Goal: Task Accomplishment & Management: Use online tool/utility

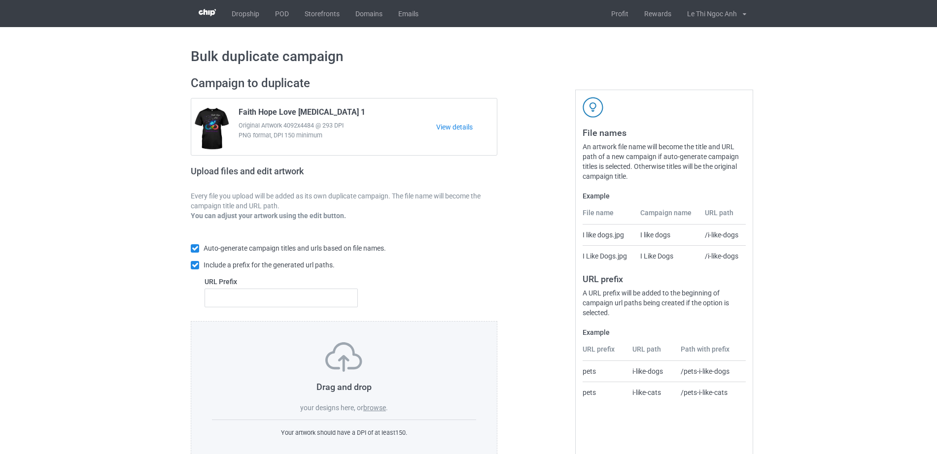
click at [384, 411] on label "browse" at bounding box center [374, 408] width 23 height 8
click at [0, 0] on input "browse" at bounding box center [0, 0] width 0 height 0
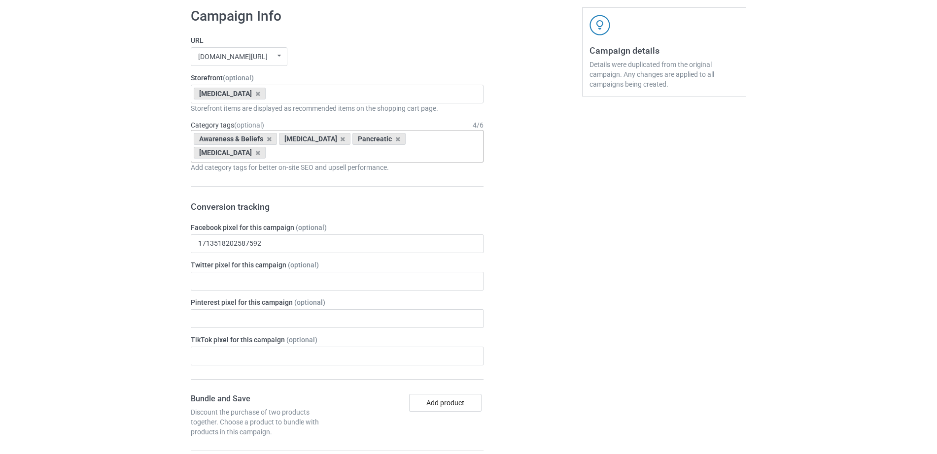
scroll to position [615, 0]
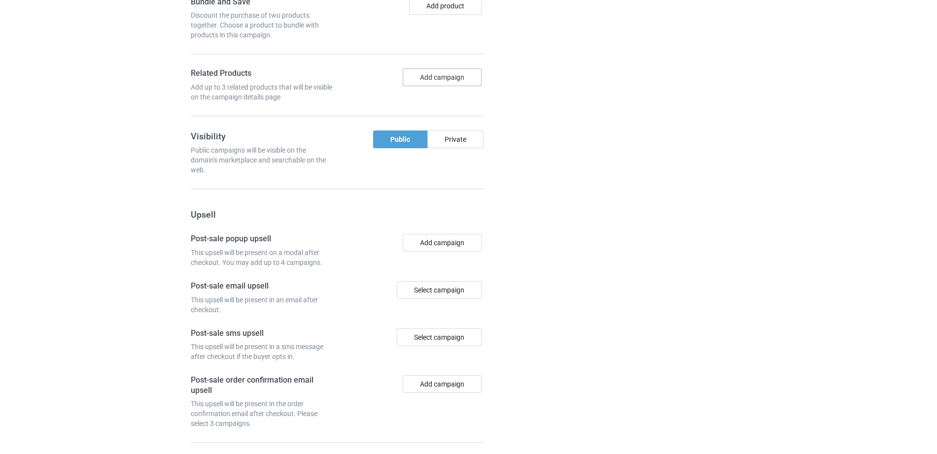
click at [414, 78] on button "Add campaign" at bounding box center [442, 78] width 79 height 18
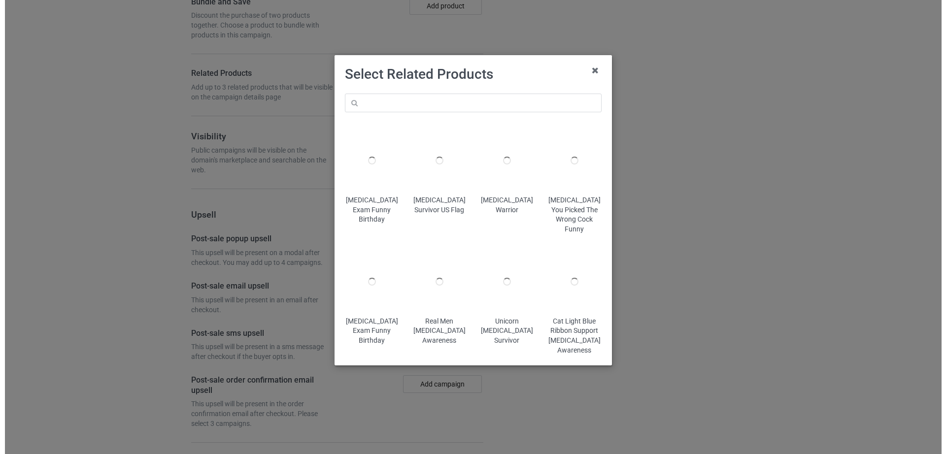
scroll to position [1015, 0]
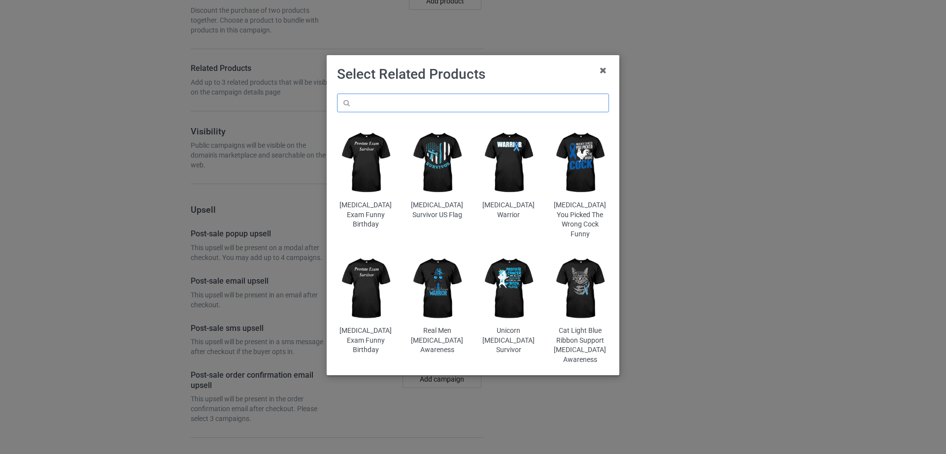
click at [385, 107] on input "text" at bounding box center [473, 103] width 272 height 19
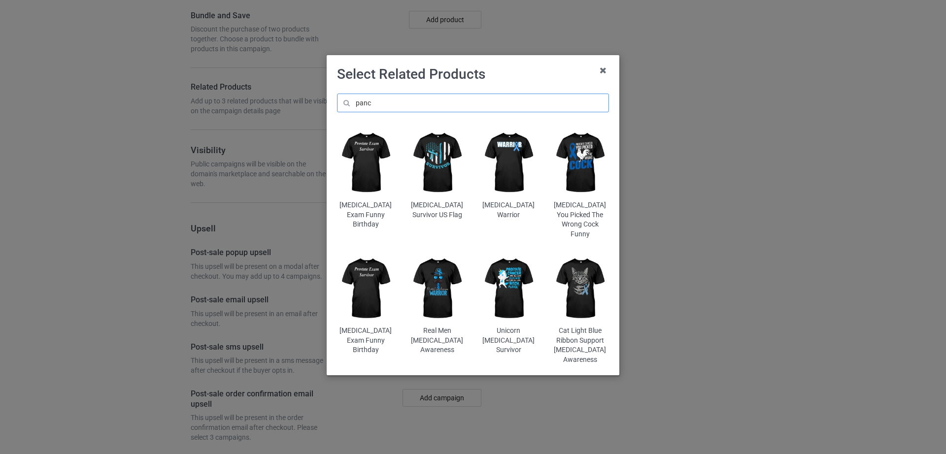
scroll to position [1033, 0]
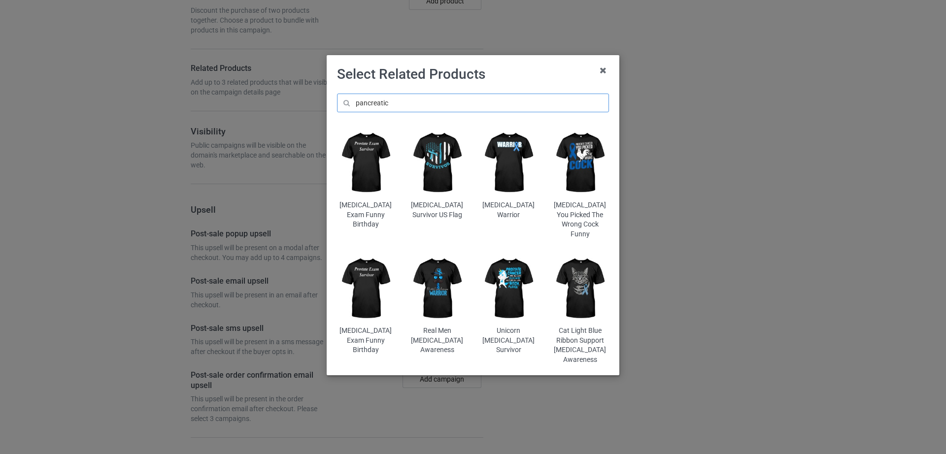
type input "pancreatic"
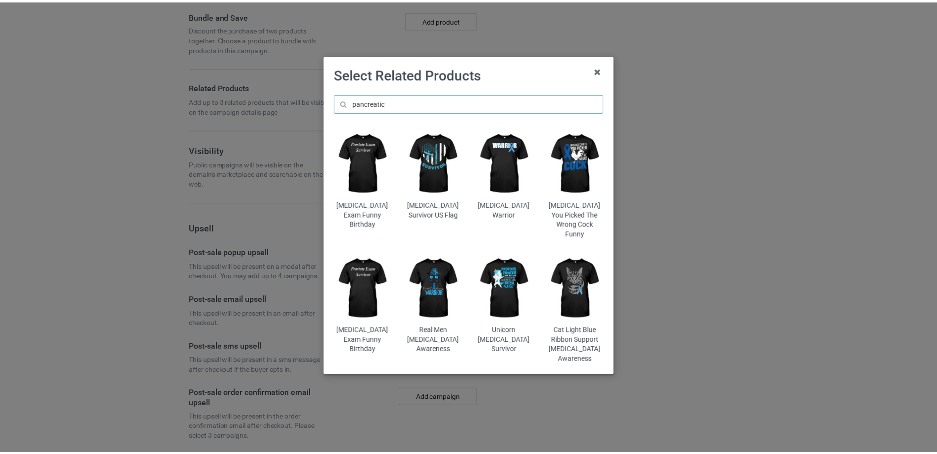
scroll to position [1127, 0]
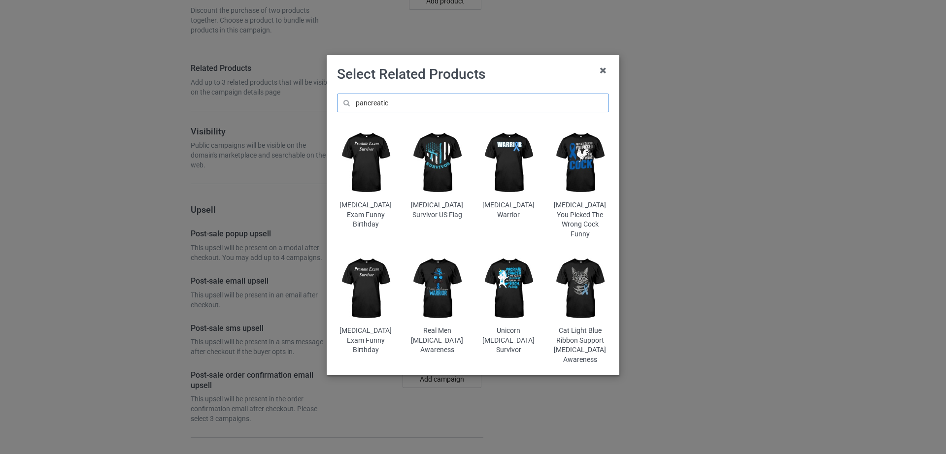
click at [395, 99] on input "pancreatic" at bounding box center [473, 103] width 272 height 19
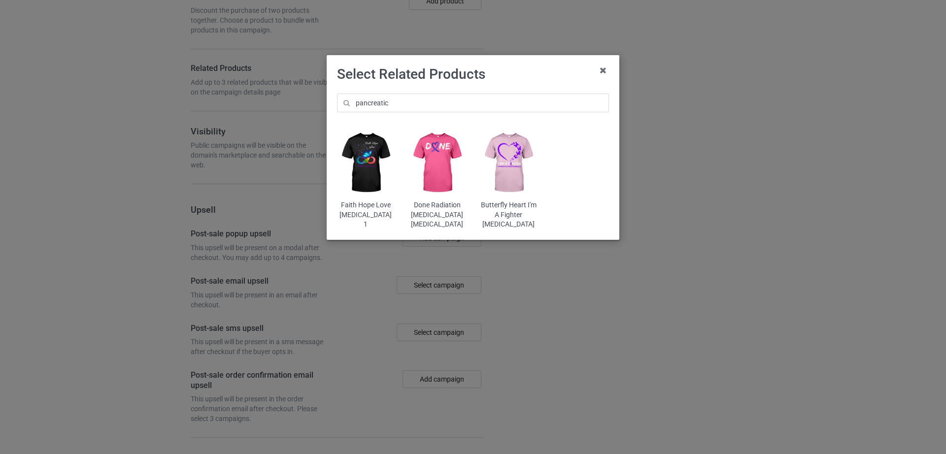
click at [425, 155] on img at bounding box center [438, 163] width 58 height 72
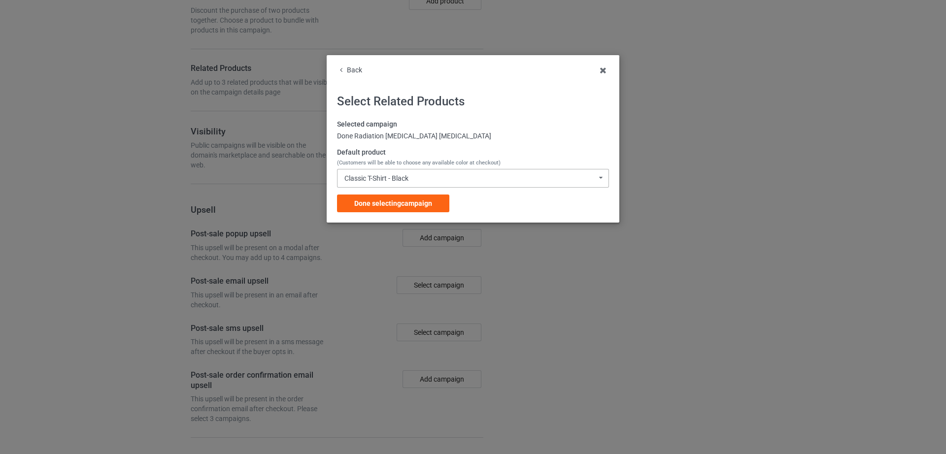
click at [403, 182] on div "Classic T-Shirt - Black" at bounding box center [376, 178] width 64 height 7
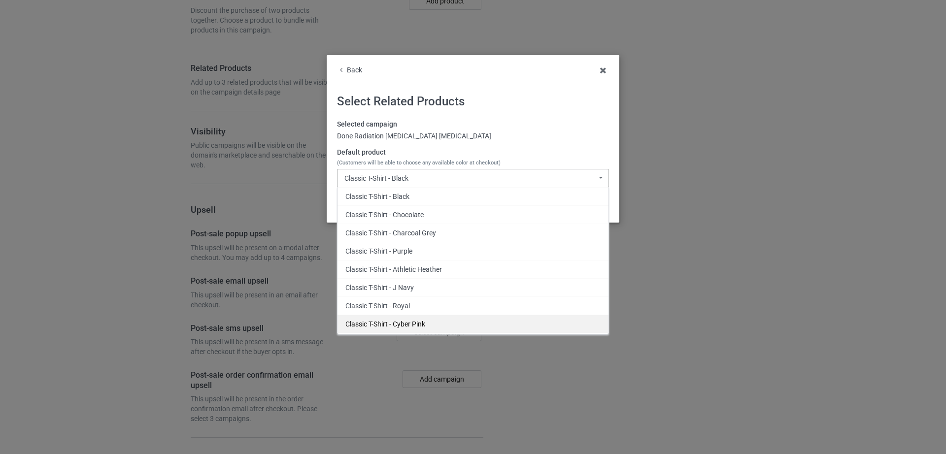
click at [426, 319] on div "Classic T-Shirt - Cyber Pink" at bounding box center [473, 324] width 271 height 18
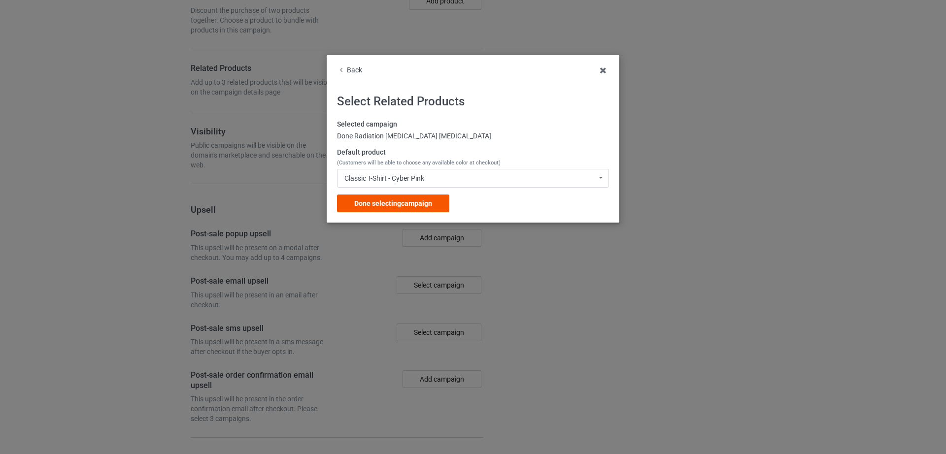
click at [393, 197] on div "Done selecting campaign" at bounding box center [393, 204] width 112 height 18
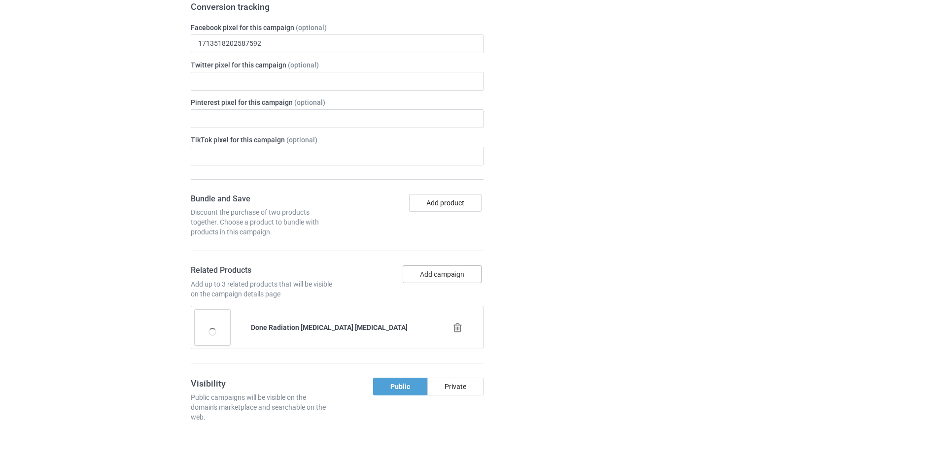
click at [438, 282] on button "Add campaign" at bounding box center [442, 275] width 79 height 18
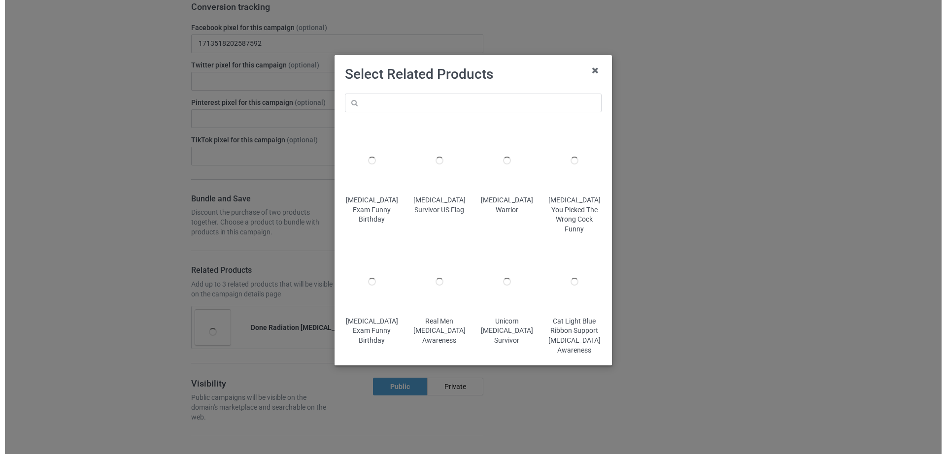
scroll to position [924, 0]
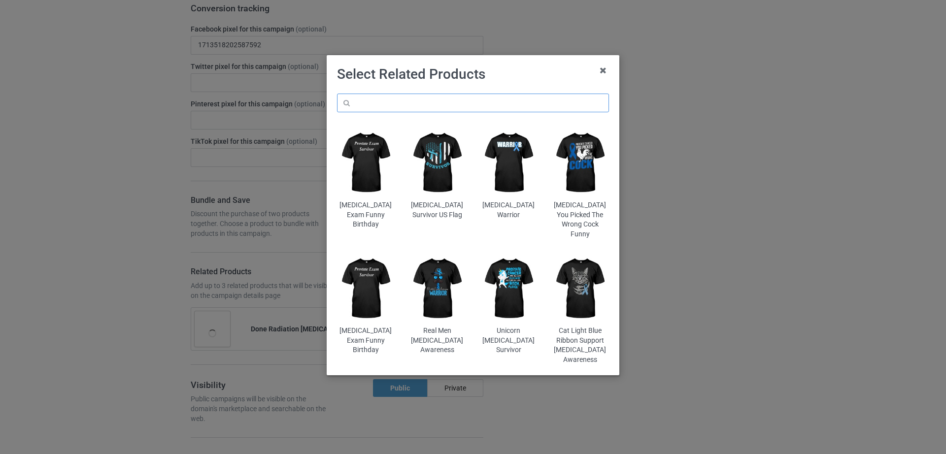
click at [420, 106] on input "text" at bounding box center [473, 103] width 272 height 19
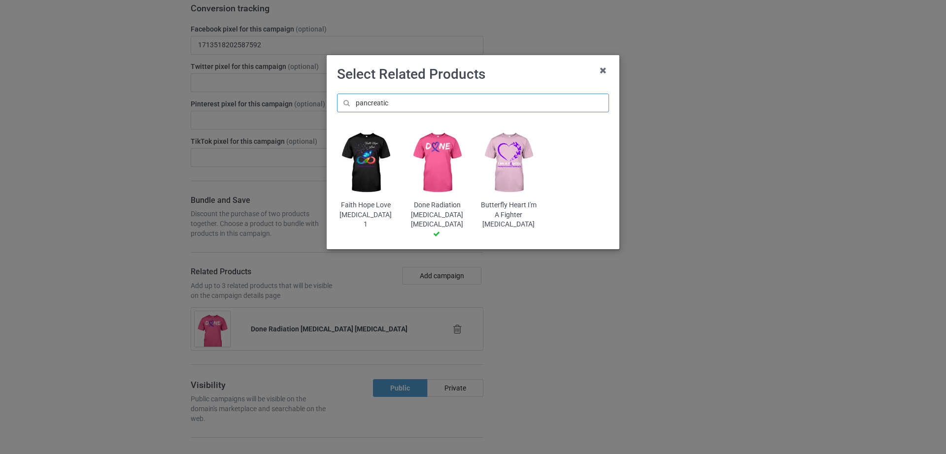
type input "pancreatic"
click at [514, 151] on img at bounding box center [509, 163] width 58 height 72
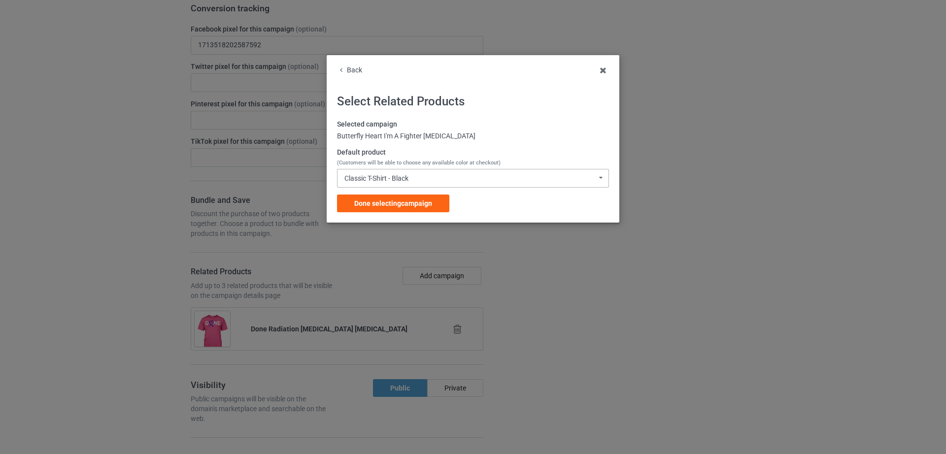
click at [429, 176] on div "Classic T-Shirt - Black Classic T-Shirt - Black Classic T-Shirt - Chocolate Cla…" at bounding box center [473, 178] width 272 height 19
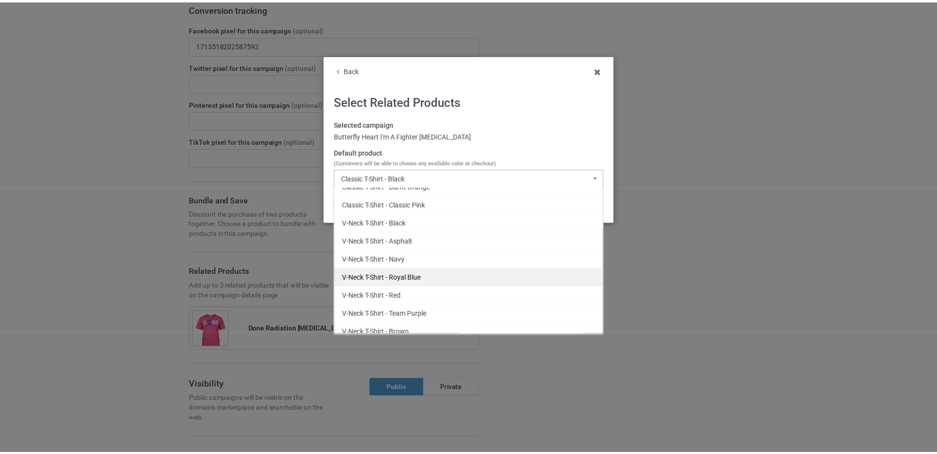
scroll to position [207, 0]
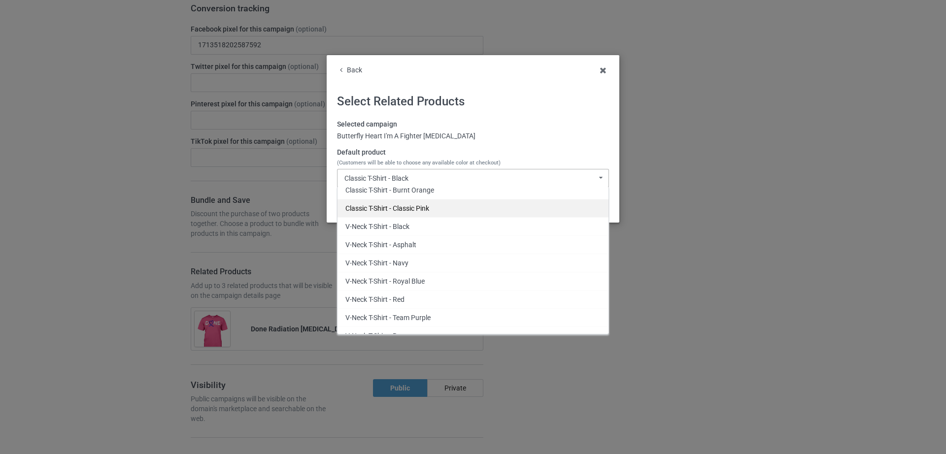
click at [409, 209] on div "Classic T-Shirt - Classic Pink" at bounding box center [473, 208] width 271 height 18
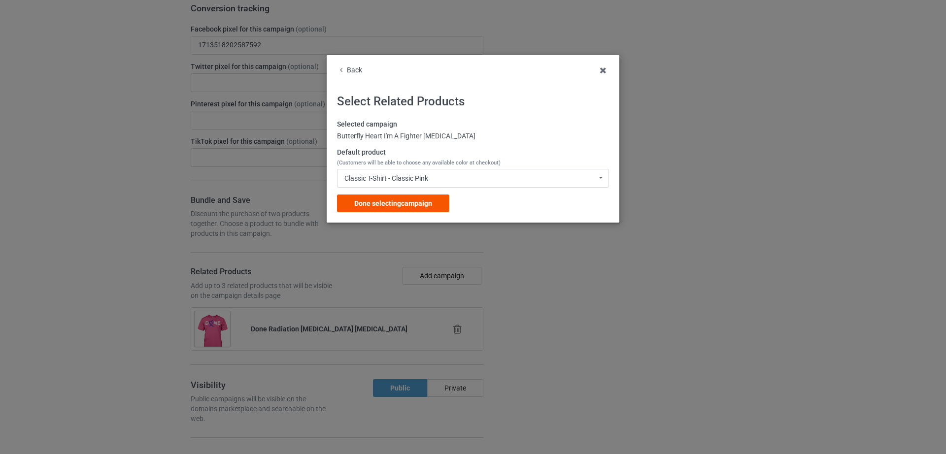
click at [403, 198] on div "Done selecting campaign" at bounding box center [393, 204] width 112 height 18
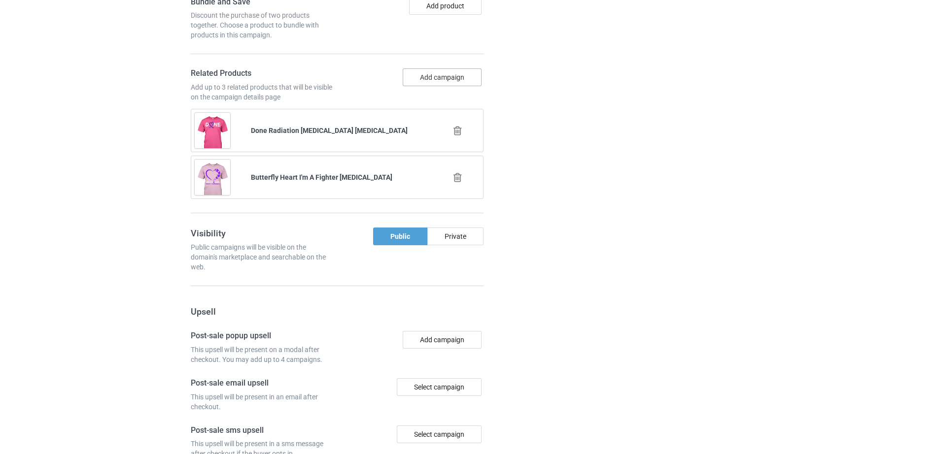
scroll to position [1126, 0]
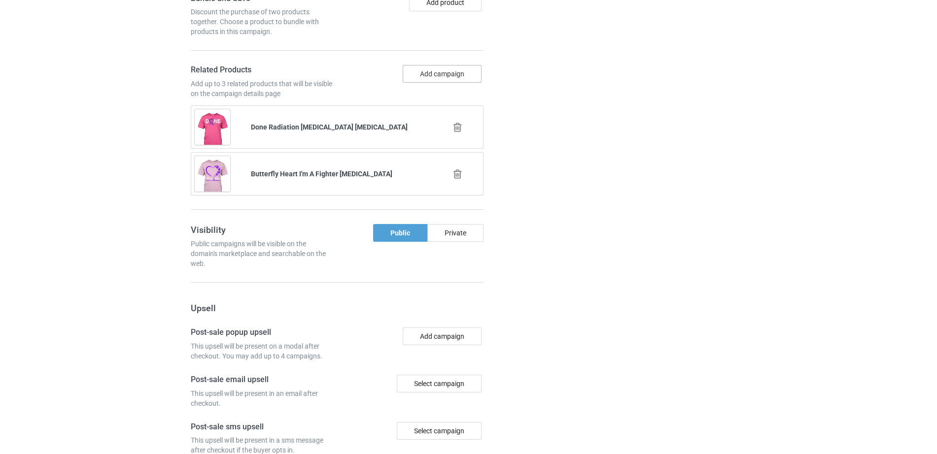
click at [434, 69] on button "Add campaign" at bounding box center [442, 74] width 79 height 18
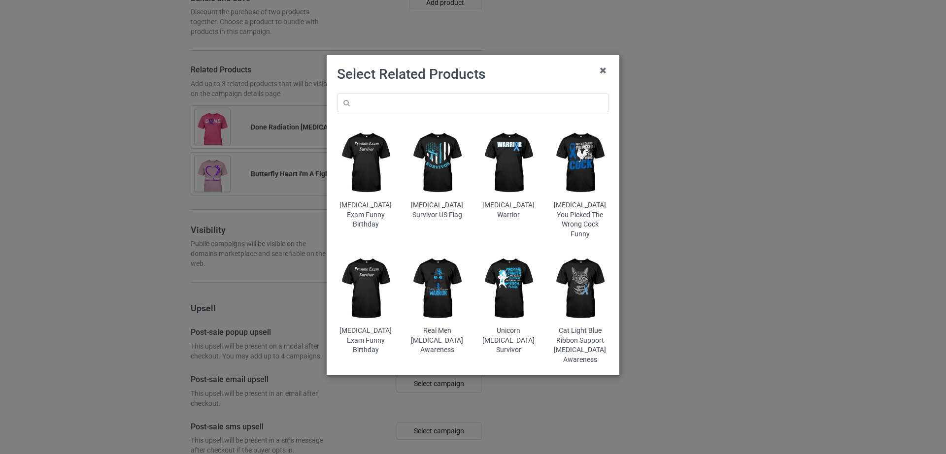
click at [418, 112] on div "[MEDICAL_DATA] Exam Funny Birthday [MEDICAL_DATA] Survivor US Flag [MEDICAL_DAT…" at bounding box center [473, 229] width 286 height 285
click at [417, 106] on input "text" at bounding box center [473, 103] width 272 height 19
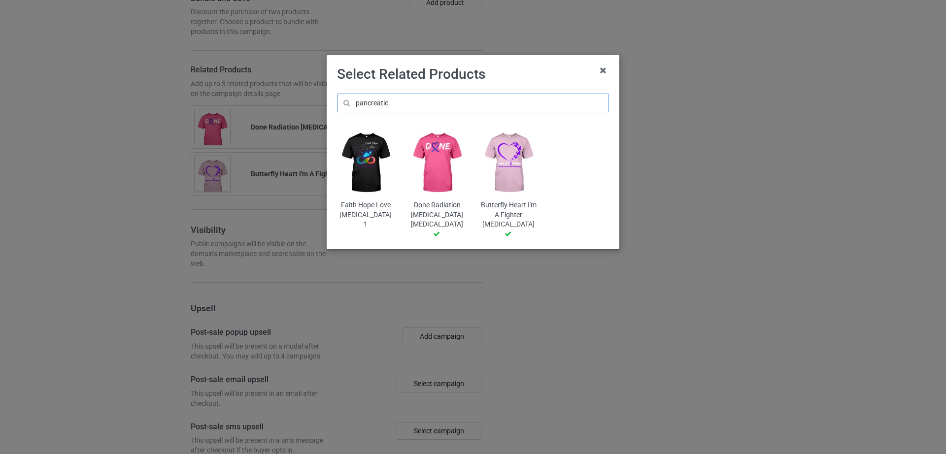
type input "pancreatic"
click at [373, 179] on img at bounding box center [366, 163] width 58 height 72
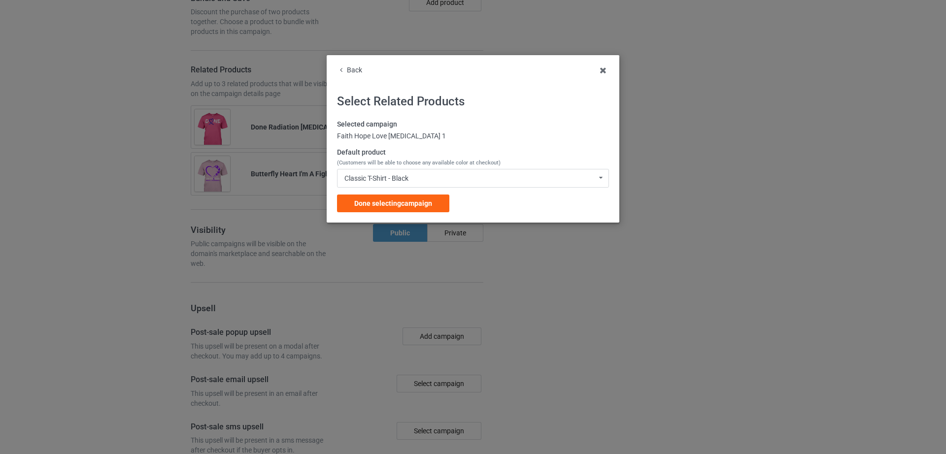
click at [381, 201] on span "Done selecting campaign" at bounding box center [393, 204] width 78 height 8
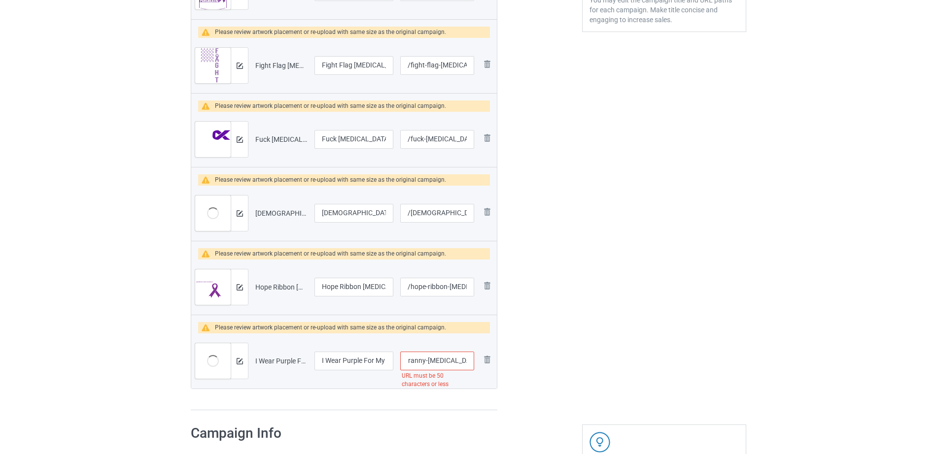
scroll to position [0, 139]
drag, startPoint x: 430, startPoint y: 365, endPoint x: 478, endPoint y: 363, distance: 47.8
click at [478, 363] on tr "Preview and edit artwork I Wear Purple For My Granny [MEDICAL_DATA] Awareness T…" at bounding box center [344, 361] width 306 height 55
click at [439, 361] on input "/i-wear-purple-for-my-granny-[MEDICAL_DATA]-awareness-t-shirt" at bounding box center [437, 361] width 74 height 19
drag, startPoint x: 413, startPoint y: 362, endPoint x: 499, endPoint y: 362, distance: 86.2
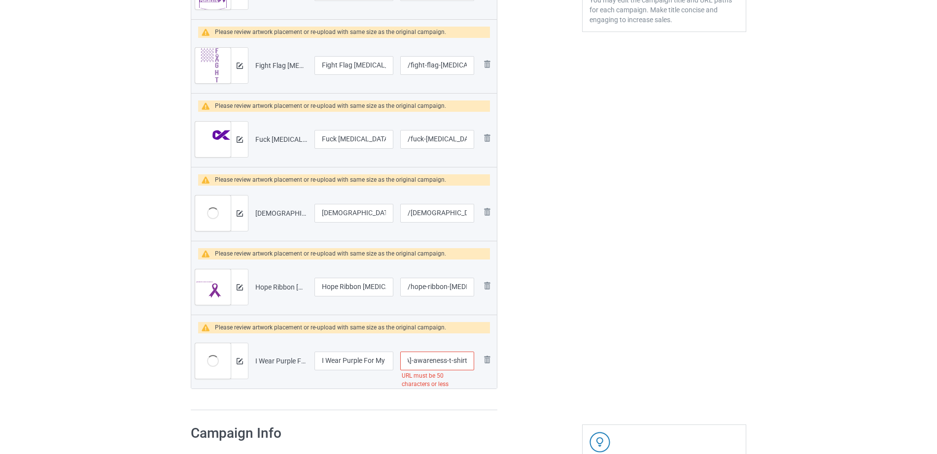
click at [499, 362] on div "Campaign to duplicate Faith Hope Love [MEDICAL_DATA] 1 Original Artwork 4092x44…" at bounding box center [344, 89] width 320 height 656
type input "/i-wear-purple-for-my-granny-[MEDICAL_DATA]"
drag, startPoint x: 361, startPoint y: 357, endPoint x: 385, endPoint y: 358, distance: 24.6
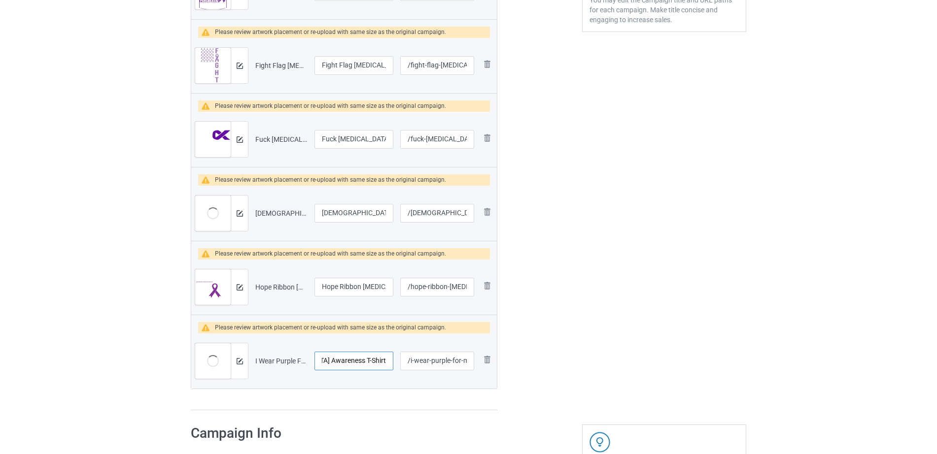
click at [385, 358] on input "I Wear Purple For My Granny [MEDICAL_DATA] Awareness T-Shirt" at bounding box center [353, 361] width 79 height 19
click at [373, 361] on input "I Wear Purple For My Granny [MEDICAL_DATA] Awareness T-Shirt" at bounding box center [353, 361] width 79 height 19
drag, startPoint x: 332, startPoint y: 359, endPoint x: 390, endPoint y: 365, distance: 59.0
click at [390, 365] on input "I Wear Purple For My Granny [MEDICAL_DATA] Awareness T-Shirt" at bounding box center [353, 361] width 79 height 19
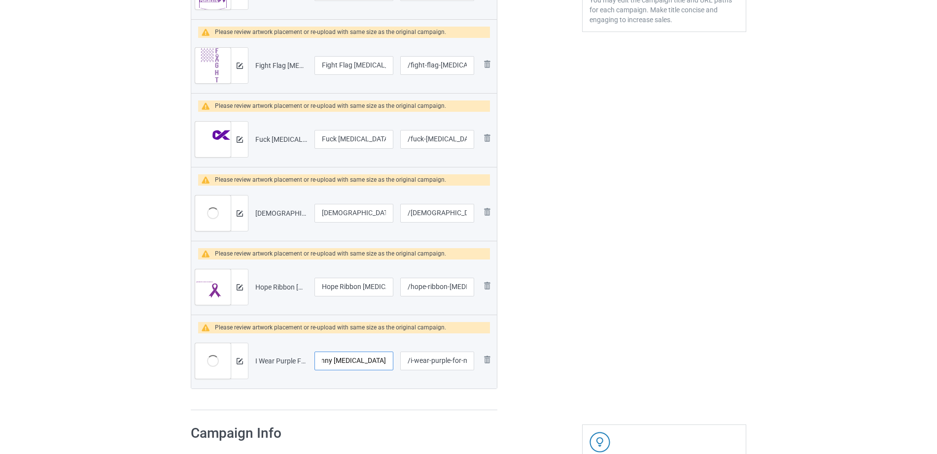
type input "I Wear Purple For My Granny [MEDICAL_DATA]"
click at [546, 343] on div at bounding box center [539, 89] width 71 height 656
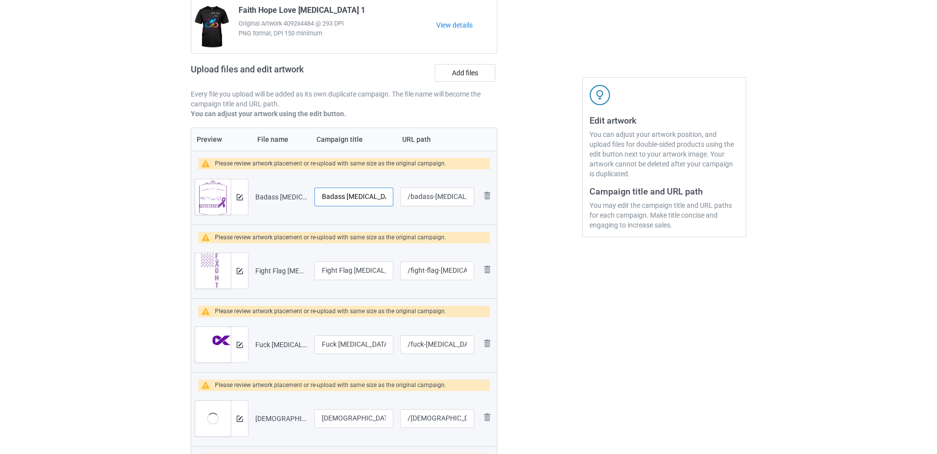
scroll to position [0, 17]
drag, startPoint x: 331, startPoint y: 198, endPoint x: 413, endPoint y: 197, distance: 81.8
click at [413, 197] on tr "Preview and edit artwork Badass [MEDICAL_DATA].png Badass [MEDICAL_DATA] /badas…" at bounding box center [344, 197] width 306 height 55
drag, startPoint x: 423, startPoint y: 201, endPoint x: 486, endPoint y: 199, distance: 63.1
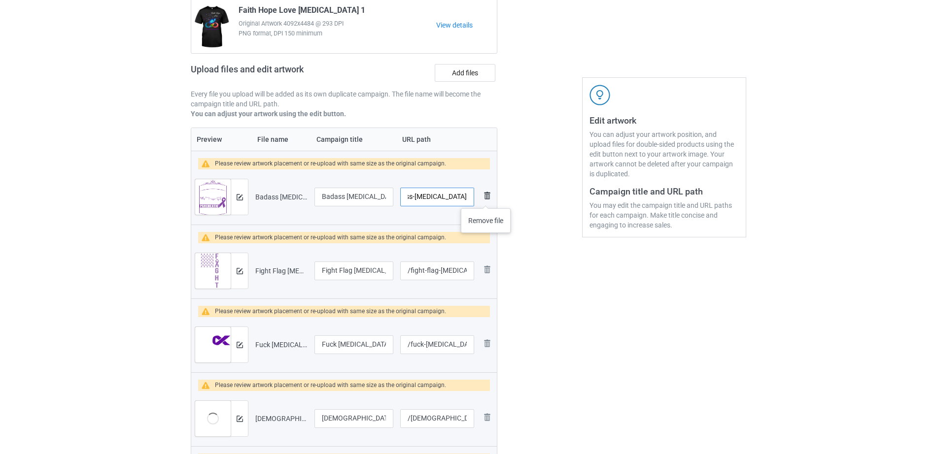
click at [486, 199] on tr "Preview and edit artwork Badass [MEDICAL_DATA].png Badass [MEDICAL_DATA] /badas…" at bounding box center [344, 197] width 306 height 55
click at [522, 266] on div at bounding box center [539, 295] width 71 height 656
drag, startPoint x: 320, startPoint y: 197, endPoint x: 398, endPoint y: 197, distance: 77.9
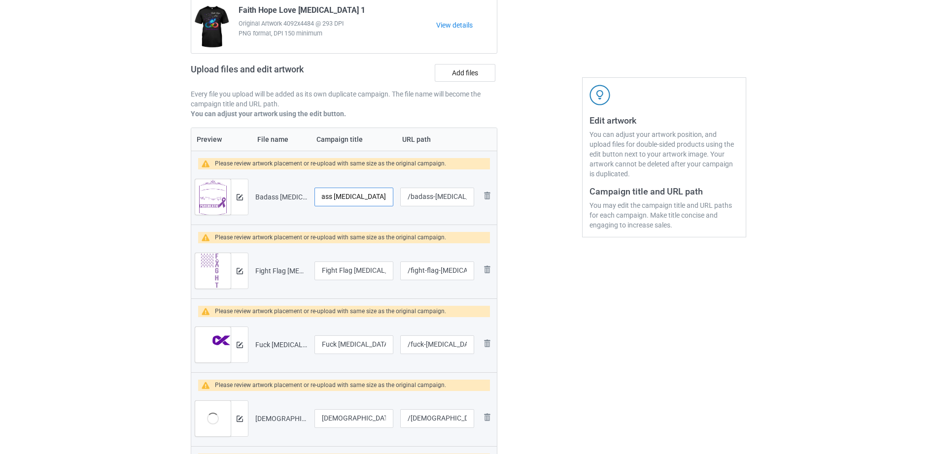
click at [398, 197] on tr "Preview and edit artwork Badass [MEDICAL_DATA].png Badass [MEDICAL_DATA] /badas…" at bounding box center [344, 197] width 306 height 55
click at [529, 238] on div at bounding box center [539, 295] width 71 height 656
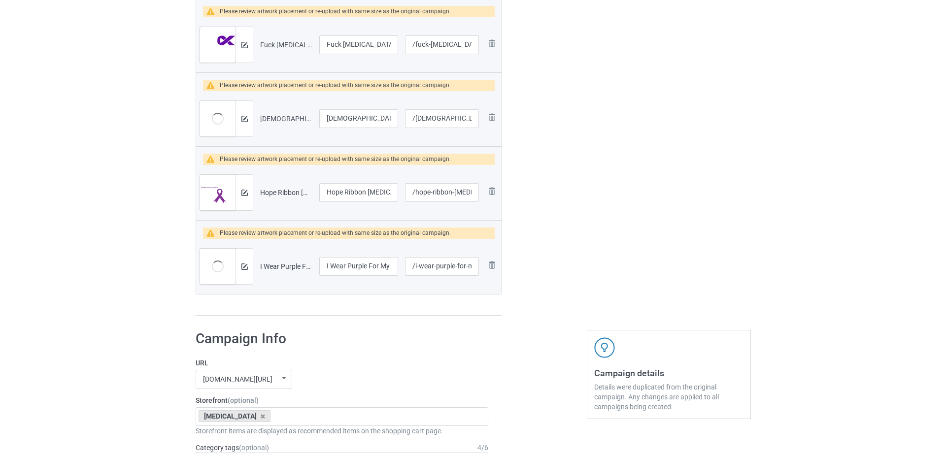
scroll to position [0, 0]
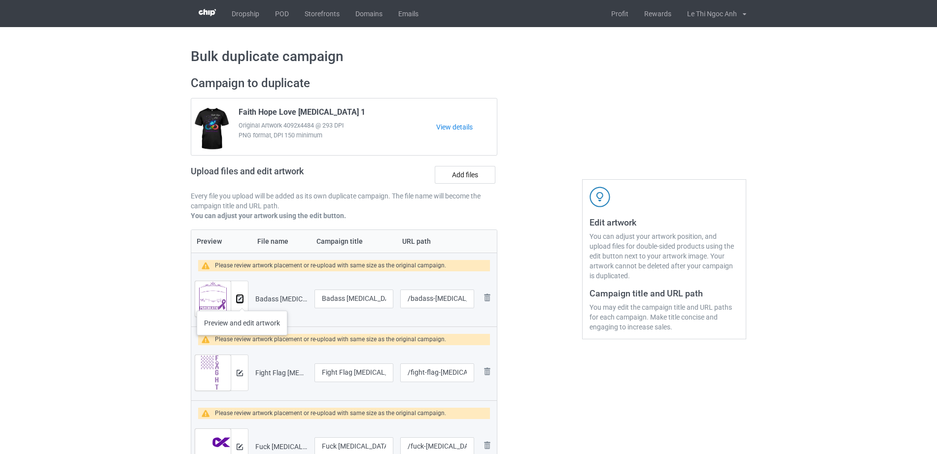
click at [242, 301] on img at bounding box center [240, 299] width 6 height 6
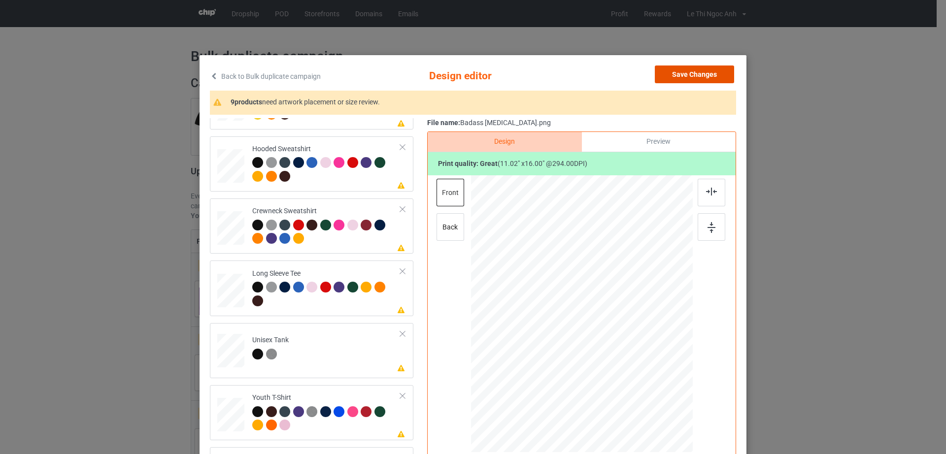
click at [692, 79] on button "Save Changes" at bounding box center [694, 75] width 79 height 18
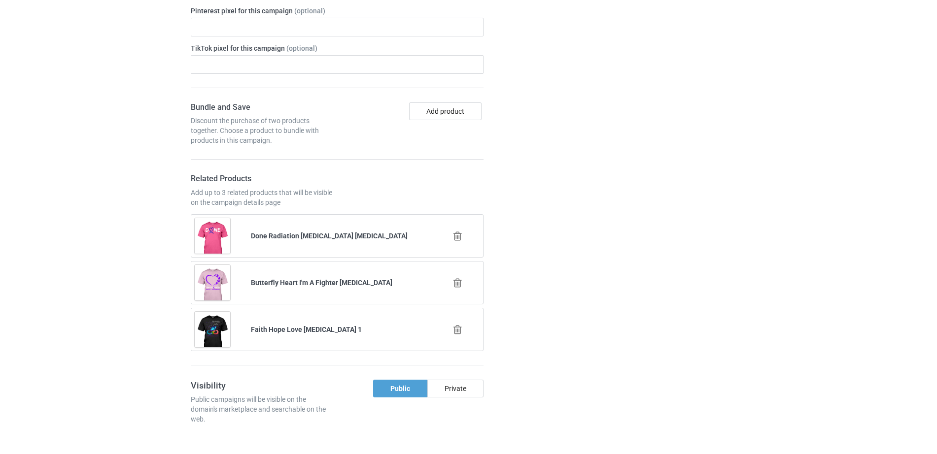
scroll to position [1347, 0]
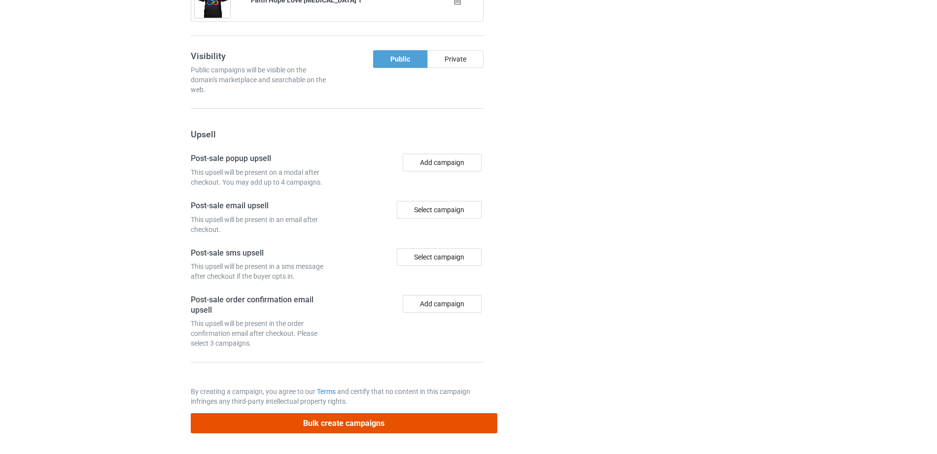
click at [342, 428] on button "Bulk create campaigns" at bounding box center [344, 423] width 307 height 20
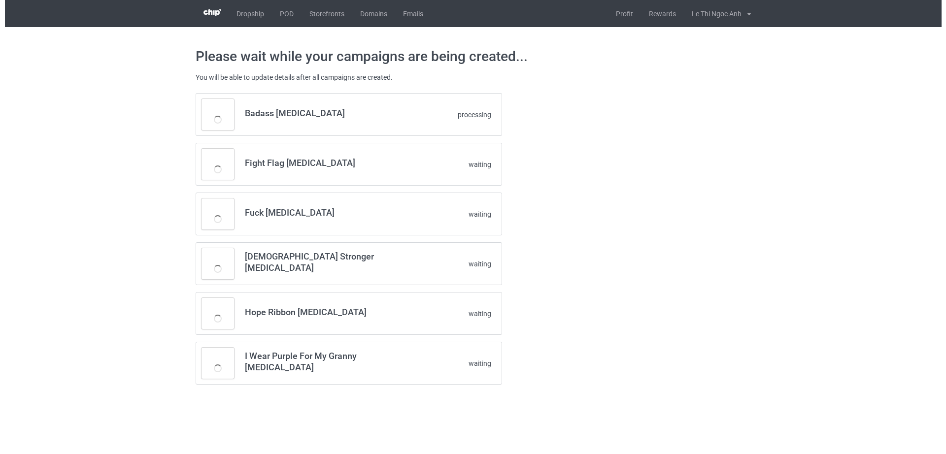
scroll to position [0, 0]
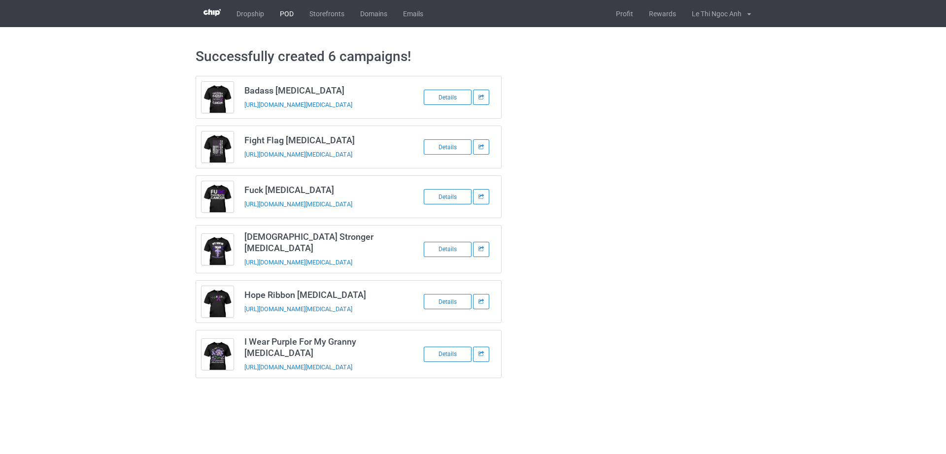
click at [289, 17] on link "POD" at bounding box center [287, 13] width 30 height 27
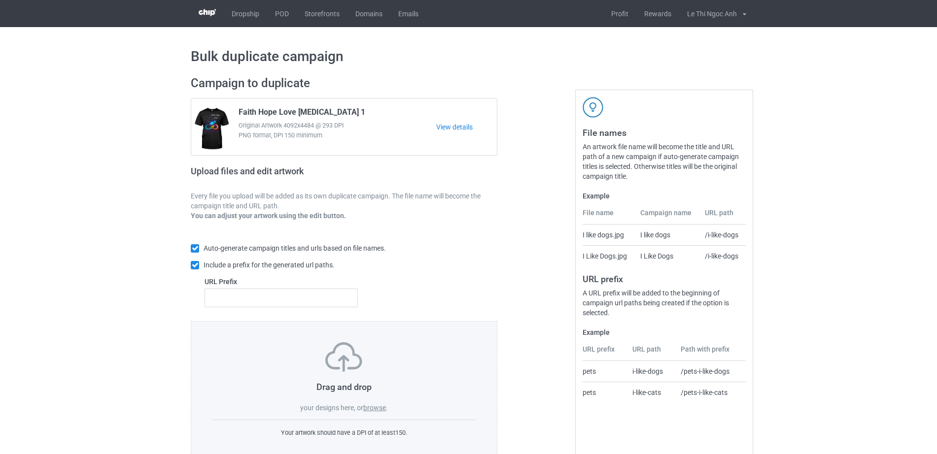
click at [376, 414] on div "Drag and drop your designs here, or browse . Your artwork should have a DPI of …" at bounding box center [344, 390] width 307 height 138
click at [373, 407] on label "browse" at bounding box center [374, 408] width 23 height 8
click at [0, 0] on input "browse" at bounding box center [0, 0] width 0 height 0
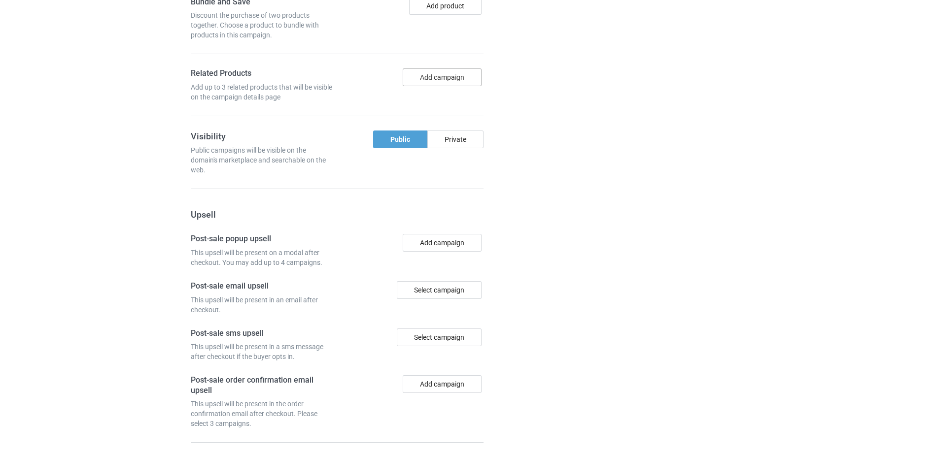
scroll to position [1343, 0]
click at [466, 85] on button "Add campaign" at bounding box center [442, 78] width 79 height 18
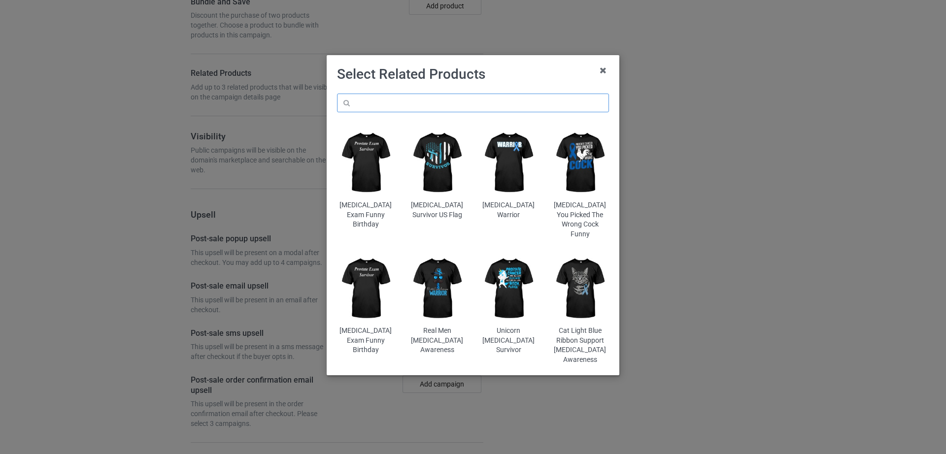
click at [453, 110] on input "text" at bounding box center [473, 103] width 272 height 19
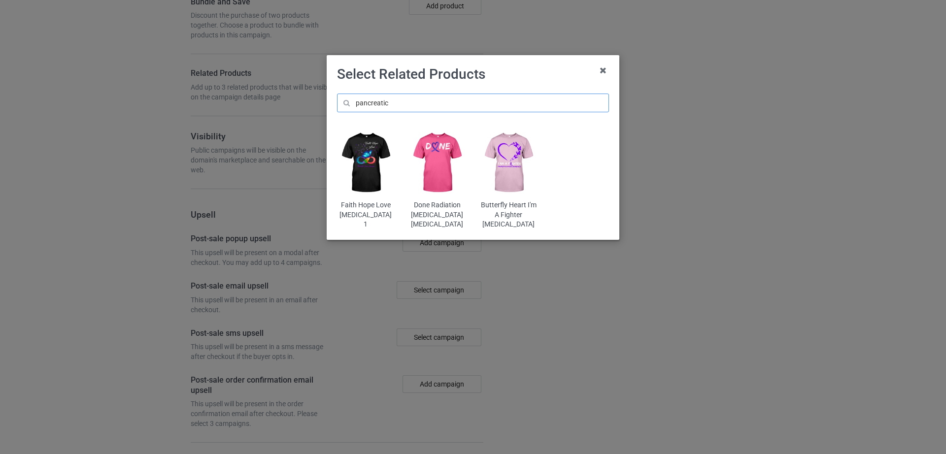
click at [405, 103] on input "pancreatic" at bounding box center [473, 103] width 272 height 19
type input "p"
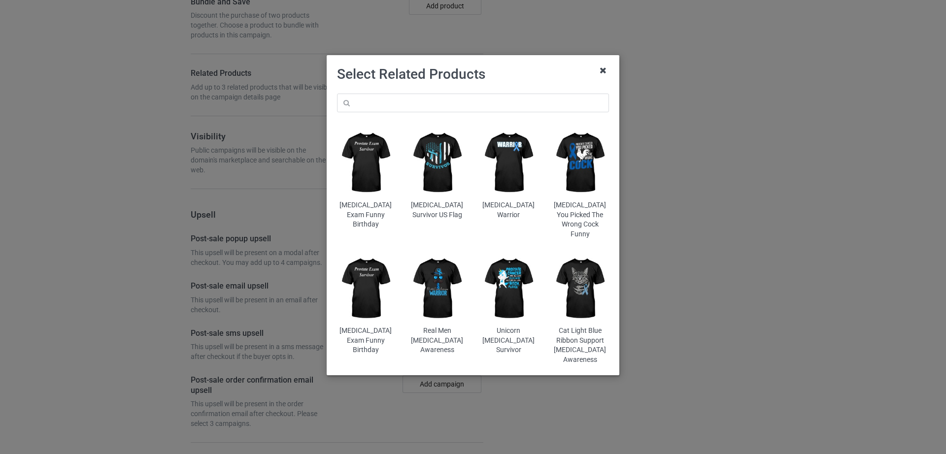
click at [603, 70] on icon at bounding box center [603, 71] width 16 height 16
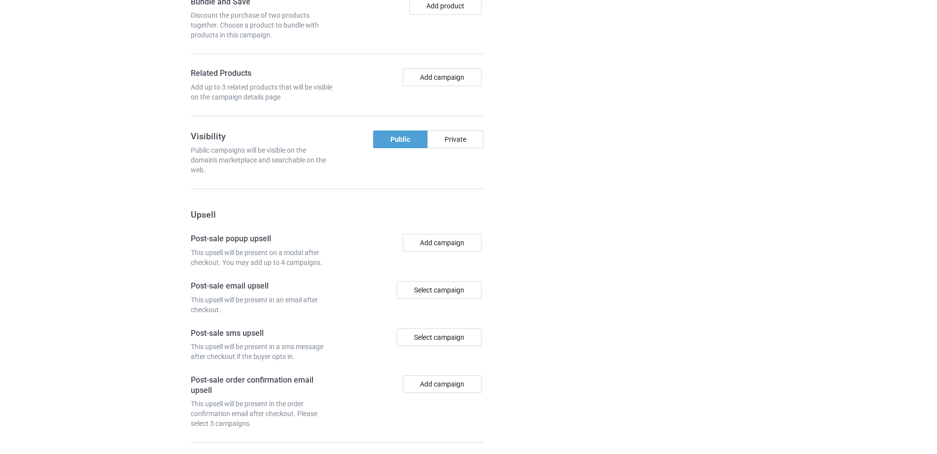
click at [576, 192] on div "Campaign details Details were duplicated from the original campaign. Any change…" at bounding box center [664, 62] width 178 height 918
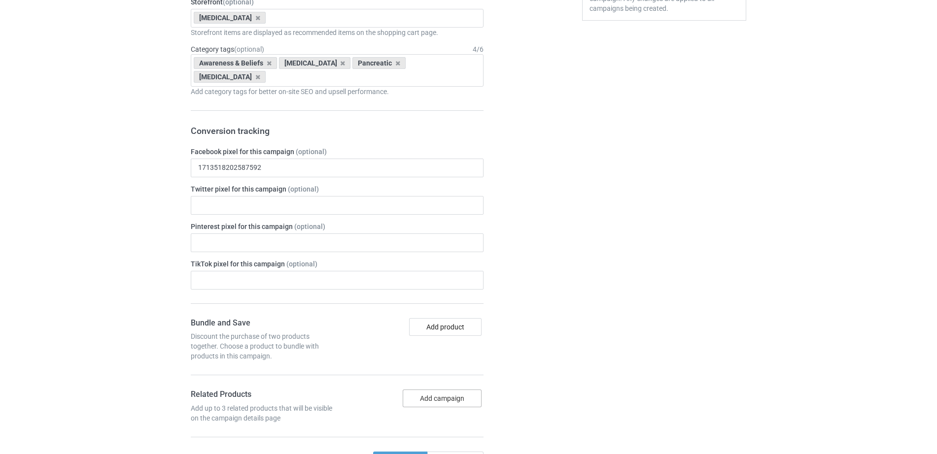
scroll to position [1023, 0]
click at [435, 396] on button "Add campaign" at bounding box center [442, 397] width 79 height 18
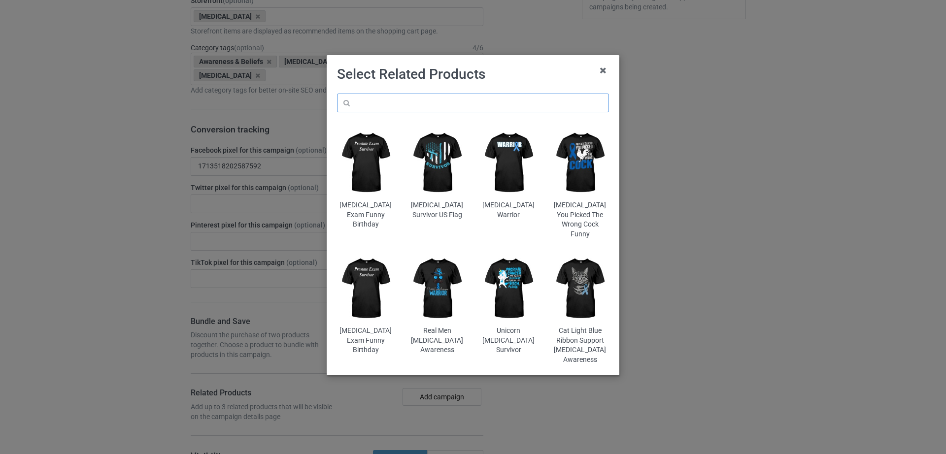
click at [391, 101] on input "text" at bounding box center [473, 103] width 272 height 19
paste input "[DEMOGRAPHIC_DATA] Stronger [MEDICAL_DATA]"
type input "[DEMOGRAPHIC_DATA] Stronger [MEDICAL_DATA]"
click at [605, 71] on icon at bounding box center [603, 71] width 16 height 16
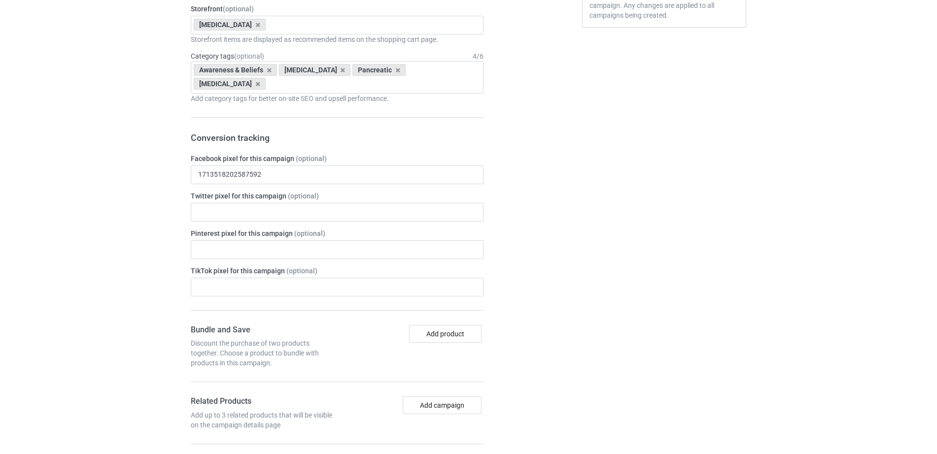
scroll to position [1017, 0]
click at [414, 392] on div "Bundle and Save Discount the purchase of two products together. Choose a produc…" at bounding box center [337, 383] width 293 height 120
click at [420, 406] on button "Add campaign" at bounding box center [442, 404] width 79 height 18
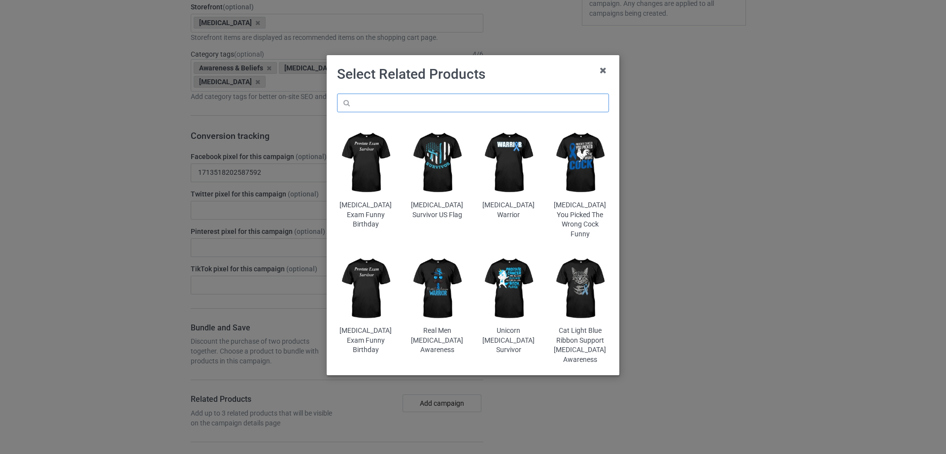
click at [395, 104] on input "text" at bounding box center [473, 103] width 272 height 19
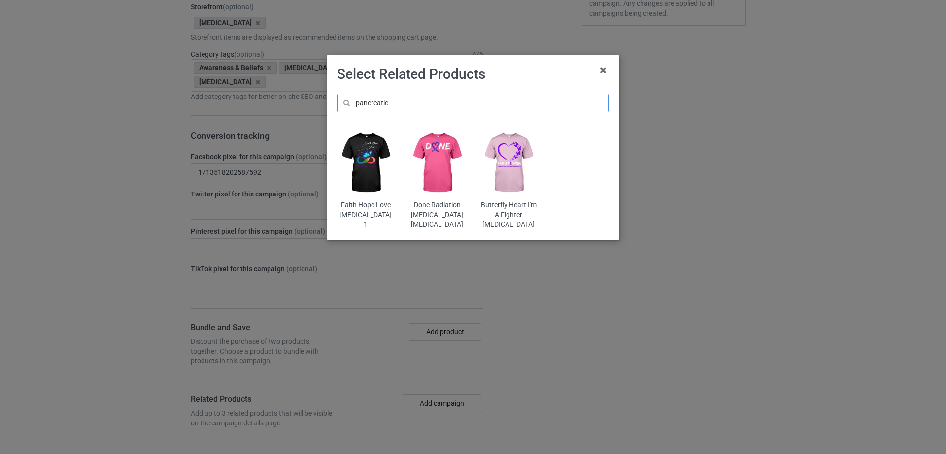
type input "pancreatic"
click at [366, 176] on img at bounding box center [366, 163] width 58 height 72
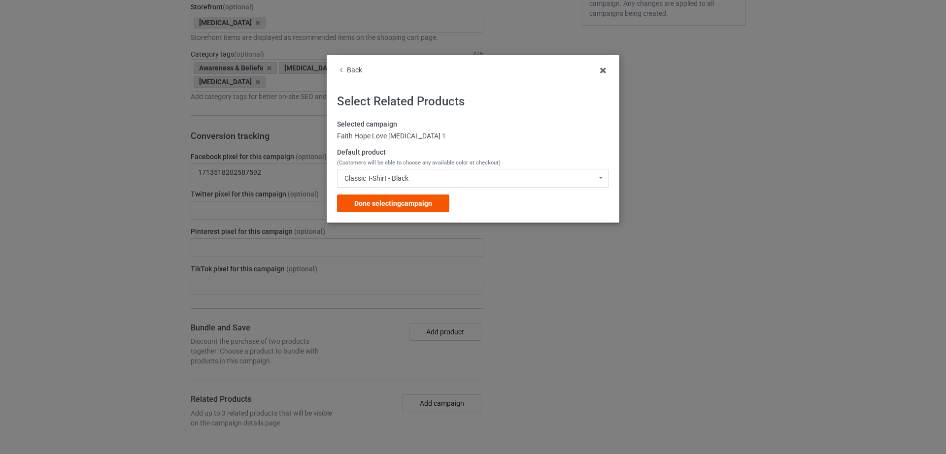
click at [407, 209] on div "Done selecting campaign" at bounding box center [393, 204] width 112 height 18
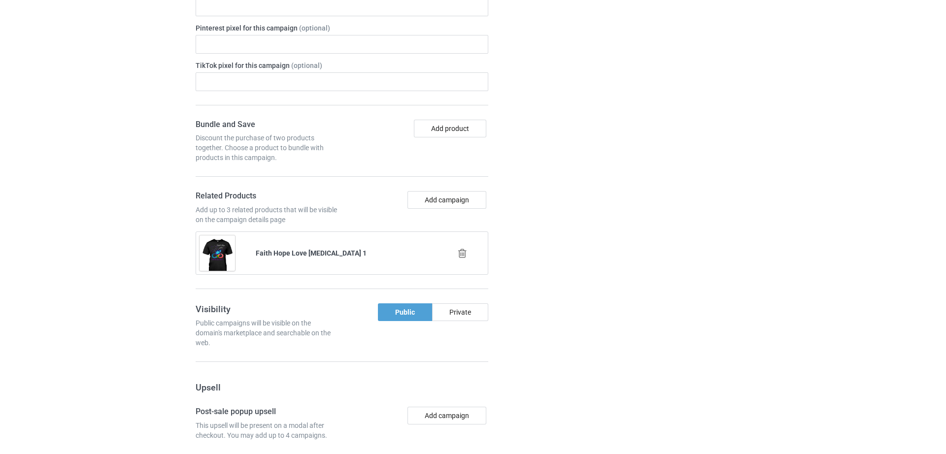
scroll to position [1222, 0]
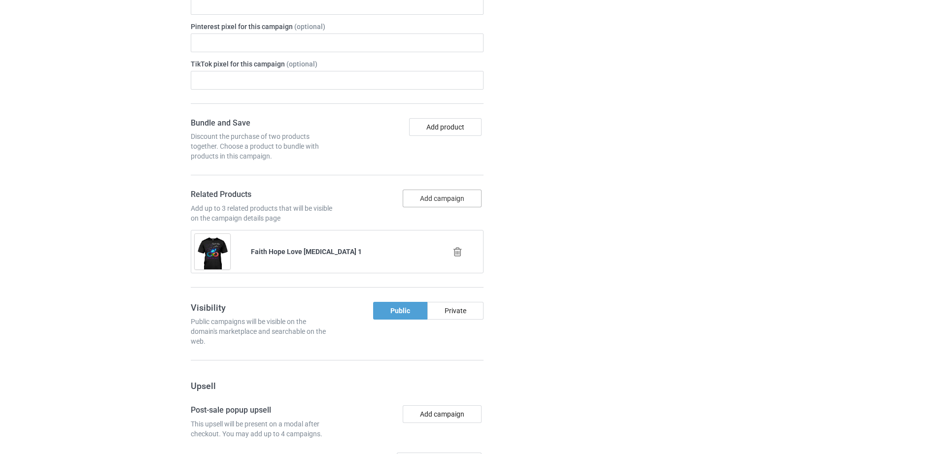
click at [447, 201] on button "Add campaign" at bounding box center [442, 199] width 79 height 18
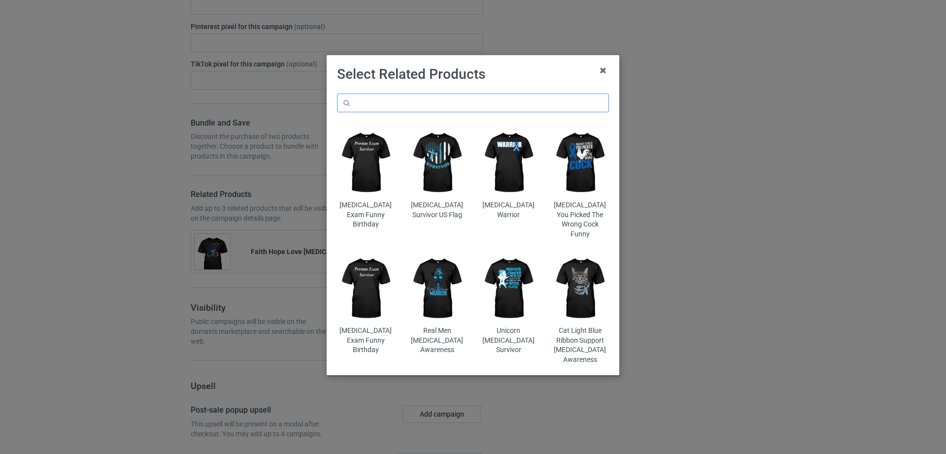
click at [450, 97] on input "text" at bounding box center [473, 103] width 272 height 19
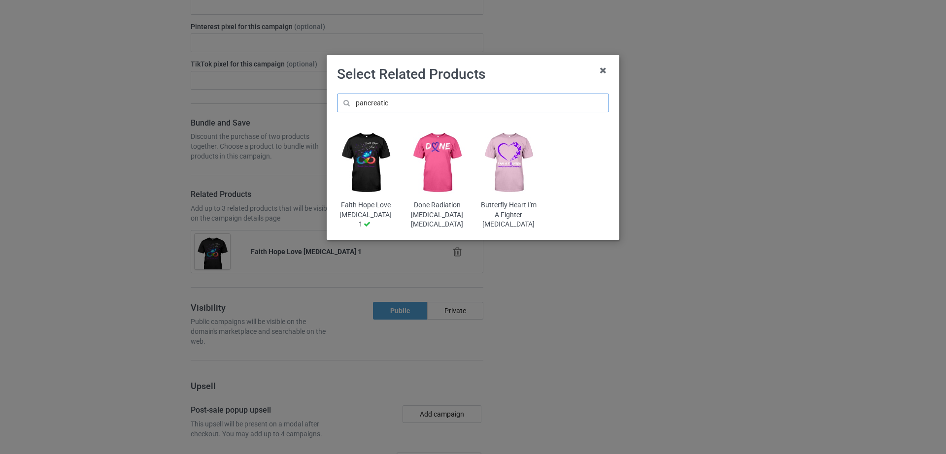
type input "pancreatic"
click at [430, 168] on img at bounding box center [438, 163] width 58 height 72
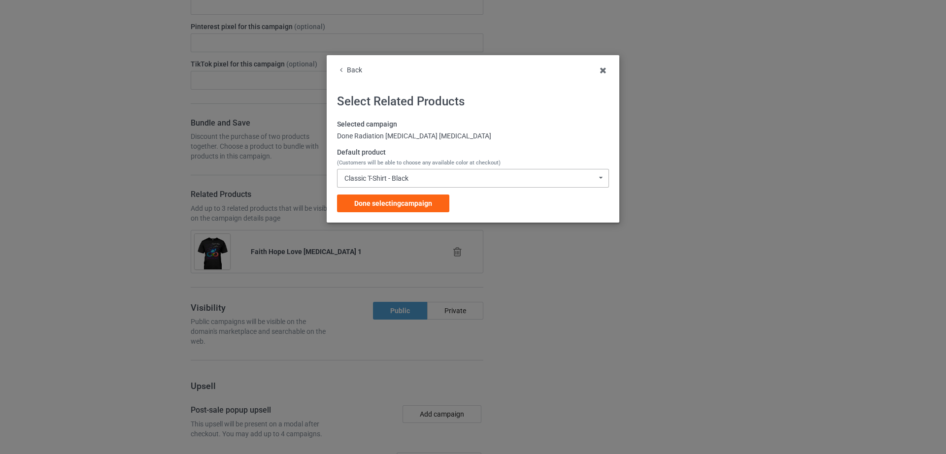
click at [417, 183] on div "Classic T-Shirt - Black Classic T-Shirt - Black Classic T-Shirt - Chocolate Cla…" at bounding box center [473, 178] width 272 height 19
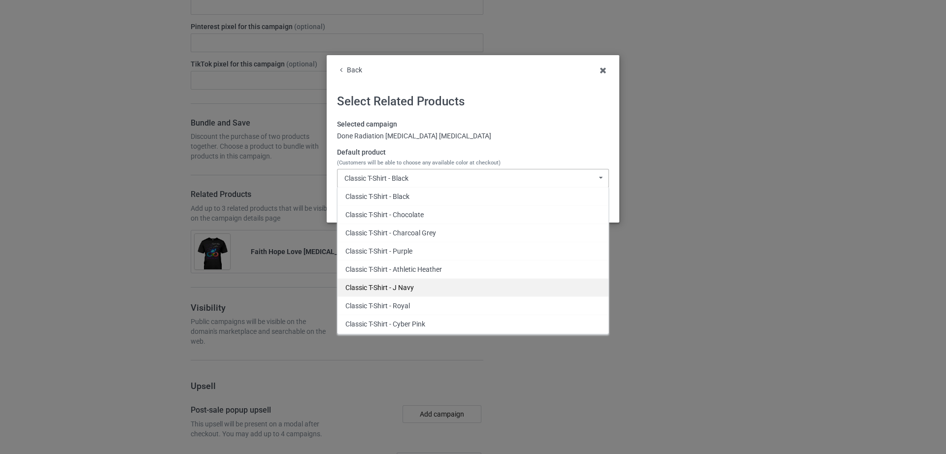
click at [436, 294] on div "Classic T-Shirt - J Navy" at bounding box center [473, 287] width 271 height 18
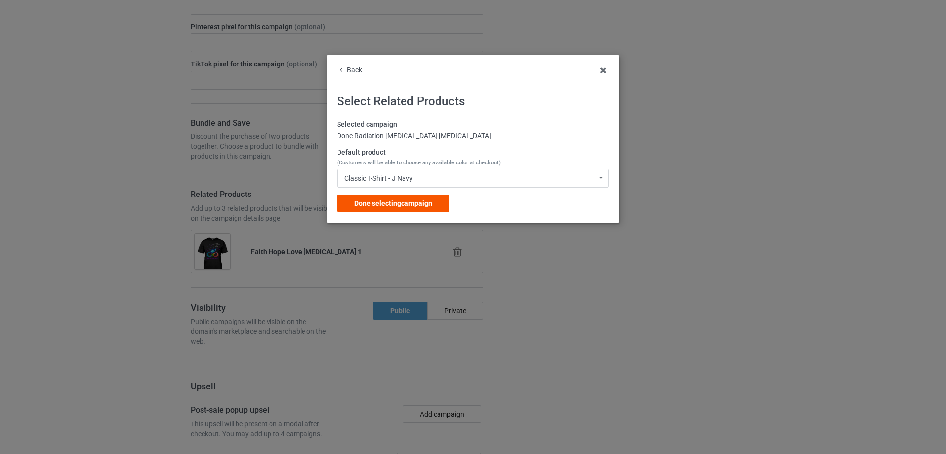
click at [420, 206] on span "Done selecting campaign" at bounding box center [393, 204] width 78 height 8
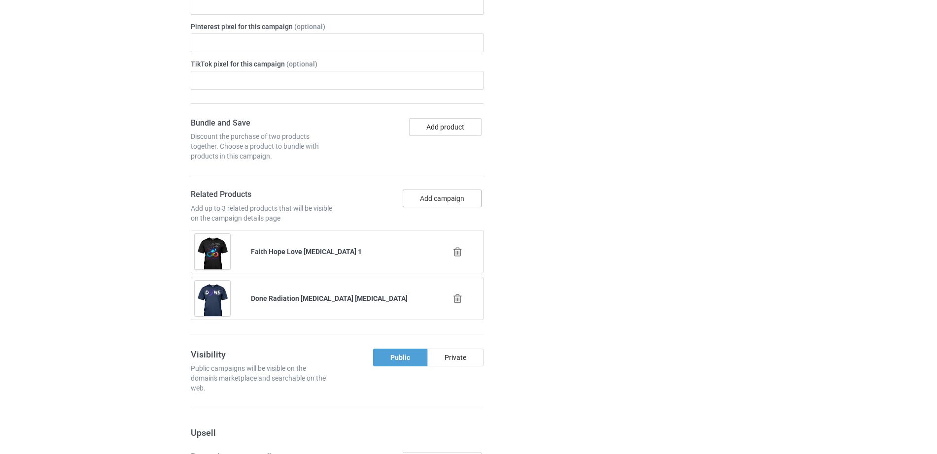
click at [430, 197] on button "Add campaign" at bounding box center [442, 199] width 79 height 18
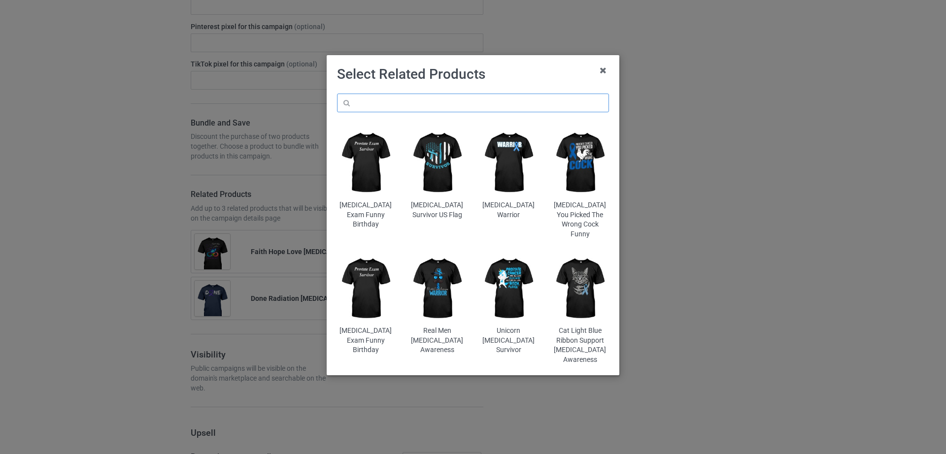
click at [465, 103] on input "text" at bounding box center [473, 103] width 272 height 19
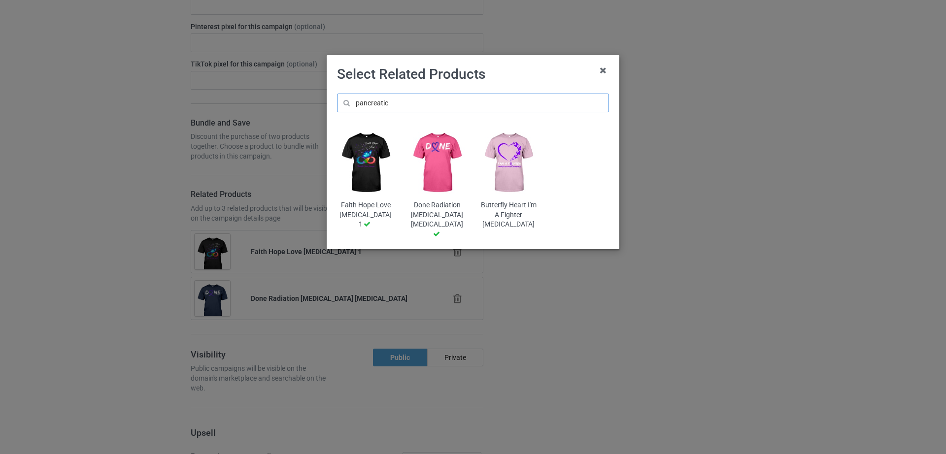
type input "pancreatic"
click at [518, 189] on img at bounding box center [509, 163] width 58 height 72
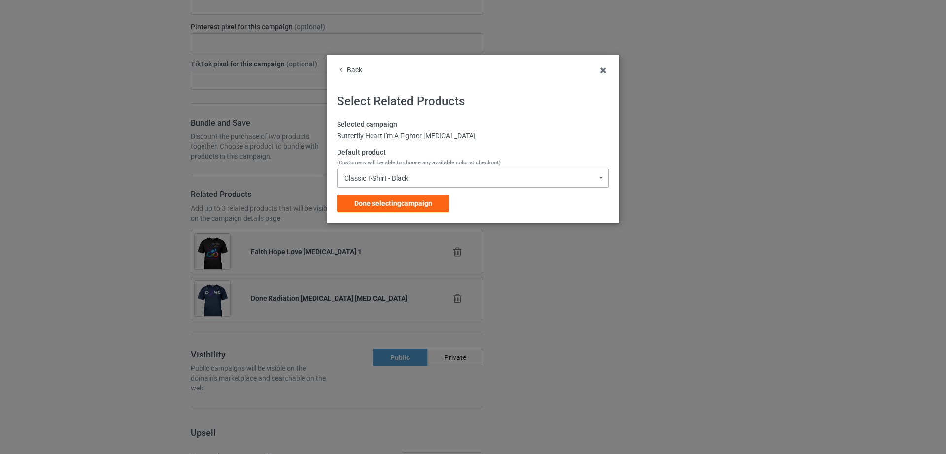
click at [452, 172] on div "Classic T-Shirt - Black Classic T-Shirt - Black Classic T-Shirt - Chocolate Cla…" at bounding box center [473, 178] width 272 height 19
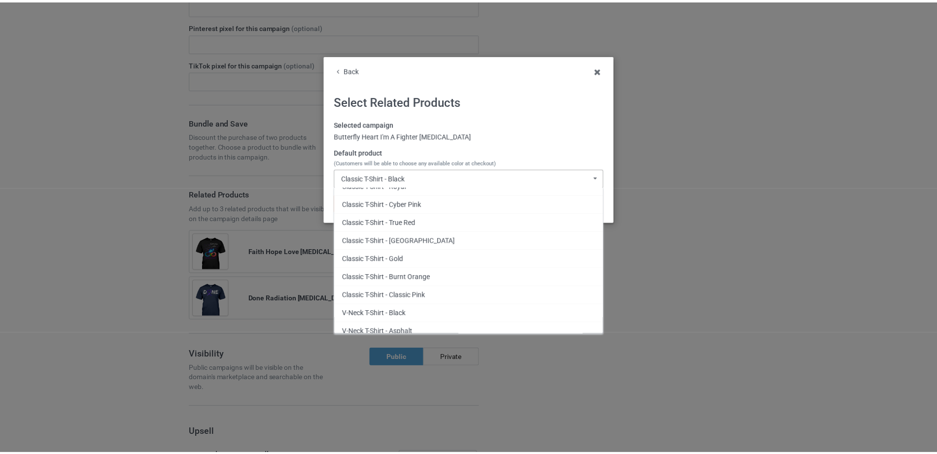
scroll to position [106, 0]
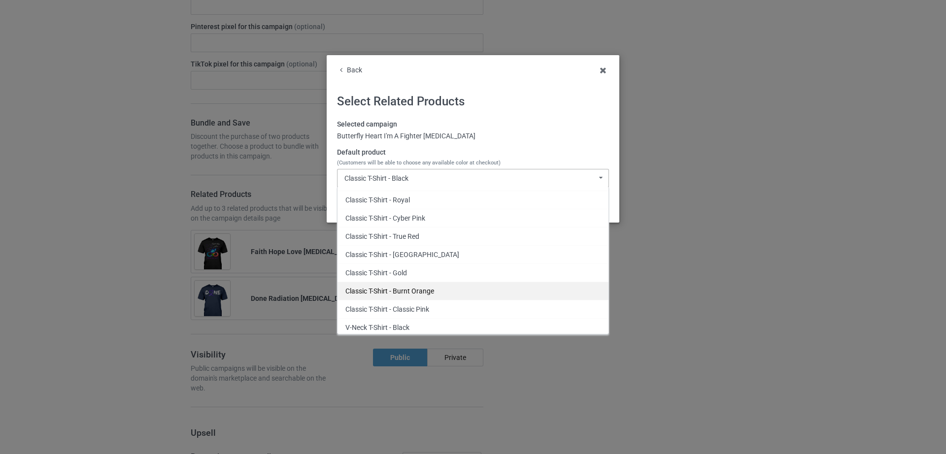
click at [429, 289] on div "Classic T-Shirt - Burnt Orange" at bounding box center [473, 291] width 271 height 18
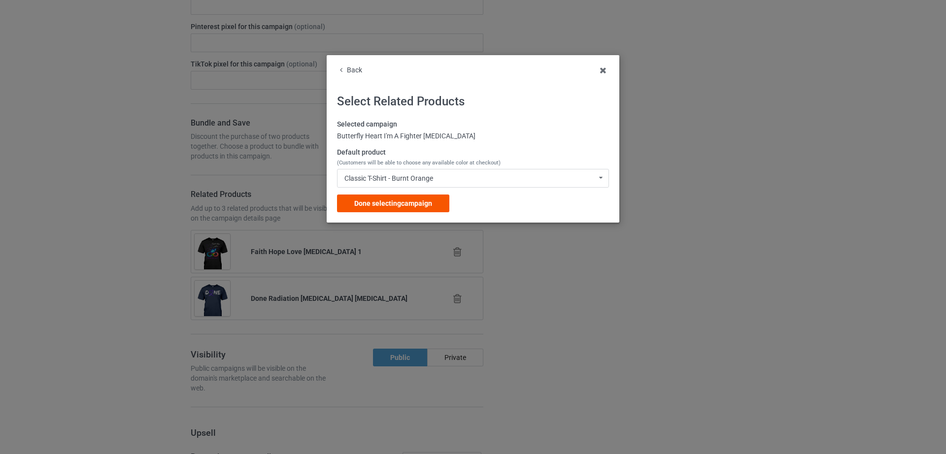
click at [390, 210] on div "Done selecting campaign" at bounding box center [393, 204] width 112 height 18
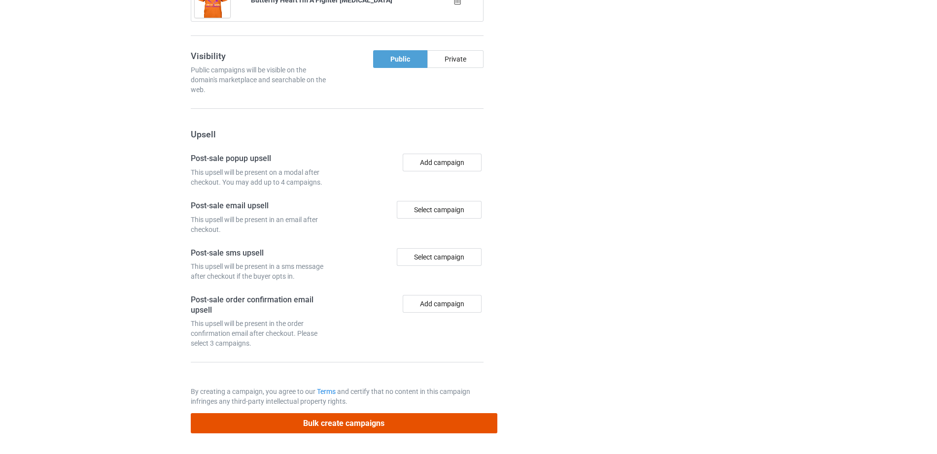
click at [359, 425] on button "Bulk create campaigns" at bounding box center [344, 423] width 307 height 20
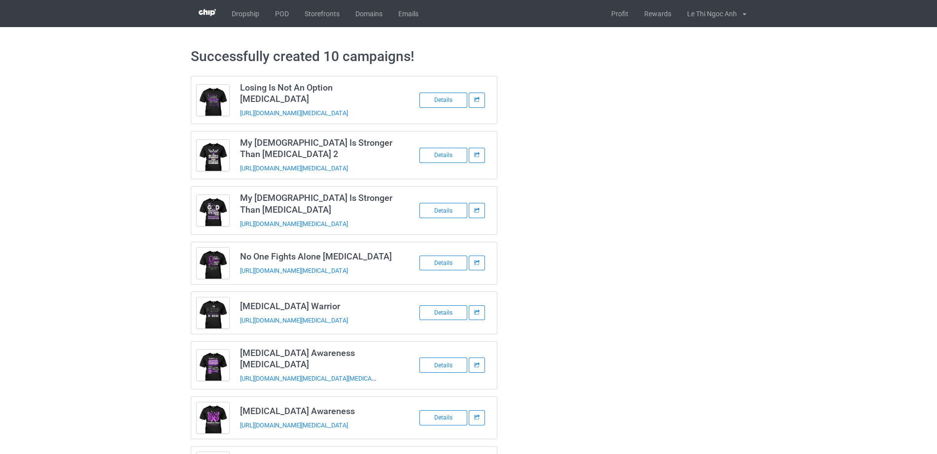
click at [619, 277] on div "Losing Is Not An Option Pancreatic Cancer https://www.hoptefy.com/losing-is-not…" at bounding box center [468, 332] width 569 height 526
click at [659, 240] on div "Losing Is Not An Option Pancreatic Cancer https://www.hoptefy.com/losing-is-not…" at bounding box center [468, 332] width 569 height 526
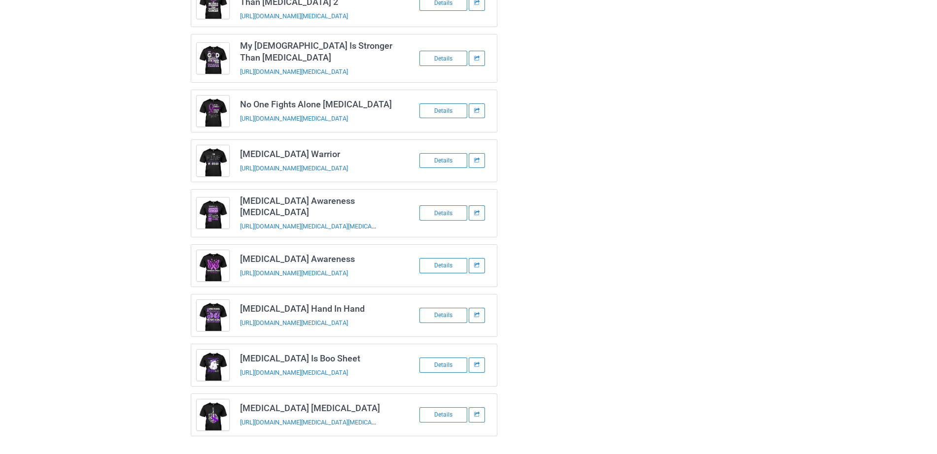
scroll to position [154, 0]
click at [550, 255] on div at bounding box center [539, 178] width 71 height 526
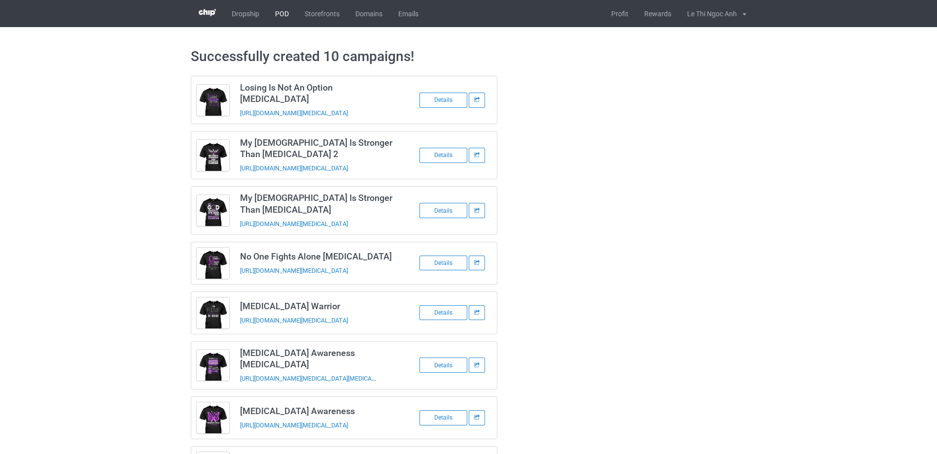
click at [290, 12] on link "POD" at bounding box center [282, 13] width 30 height 27
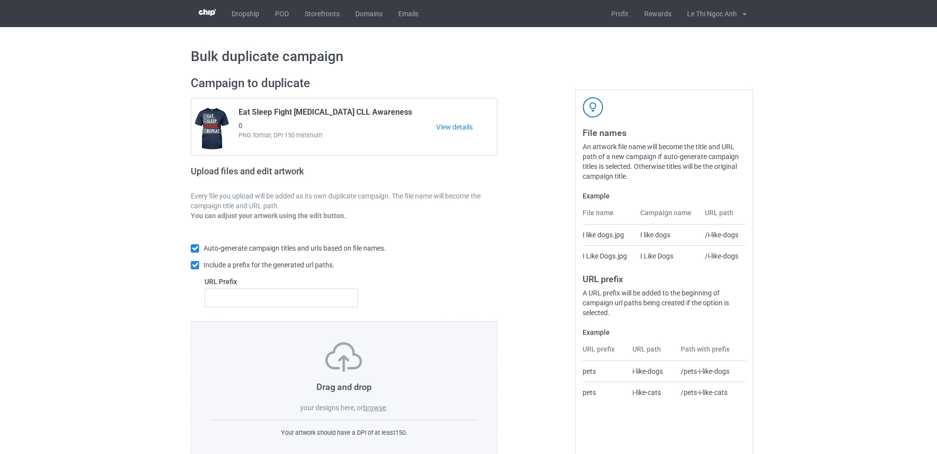
click at [372, 405] on label "browse" at bounding box center [374, 408] width 23 height 8
click at [0, 0] on input "browse" at bounding box center [0, 0] width 0 height 0
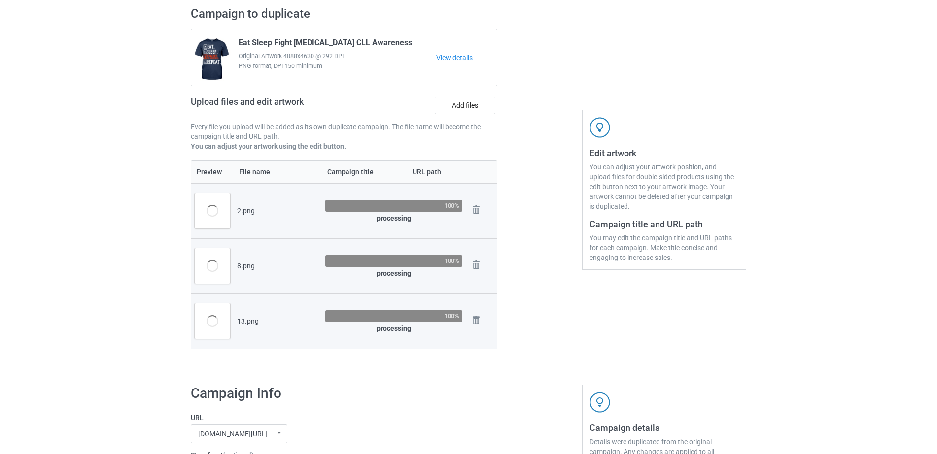
scroll to position [68, 0]
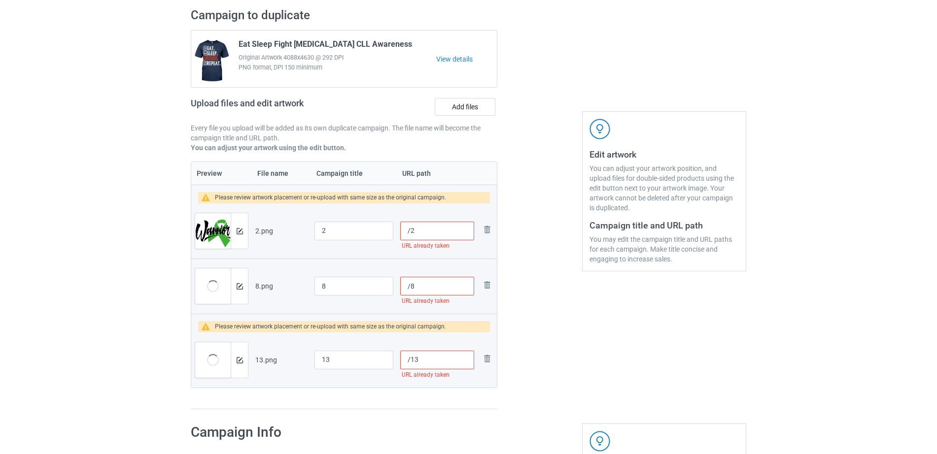
click at [411, 233] on input "/2" at bounding box center [437, 231] width 74 height 19
click at [488, 233] on img at bounding box center [487, 230] width 12 height 12
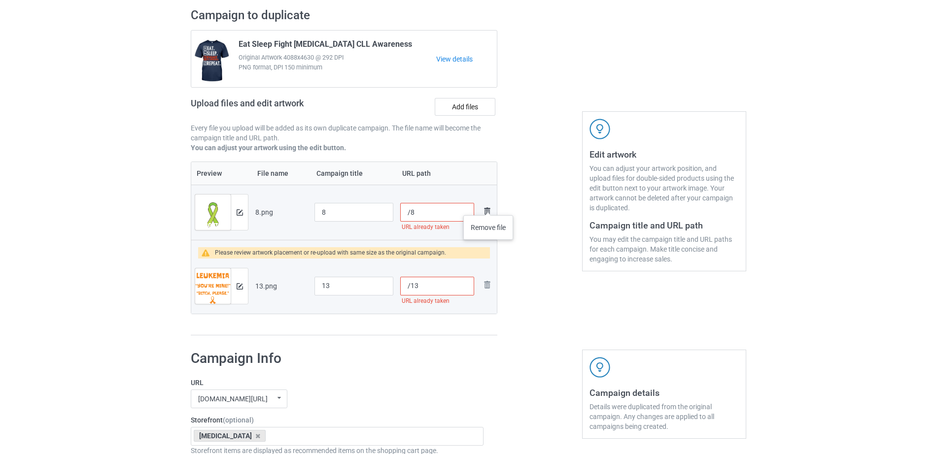
click at [488, 206] on img at bounding box center [487, 212] width 12 height 12
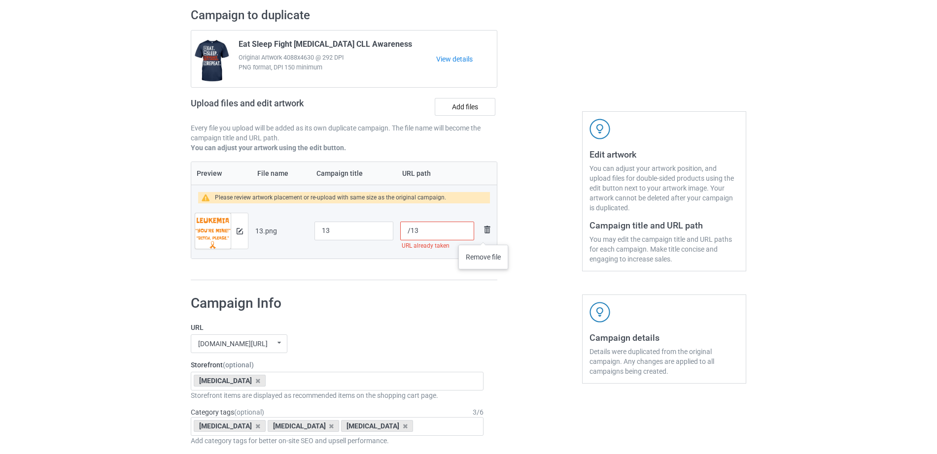
click at [483, 235] on img at bounding box center [487, 230] width 12 height 12
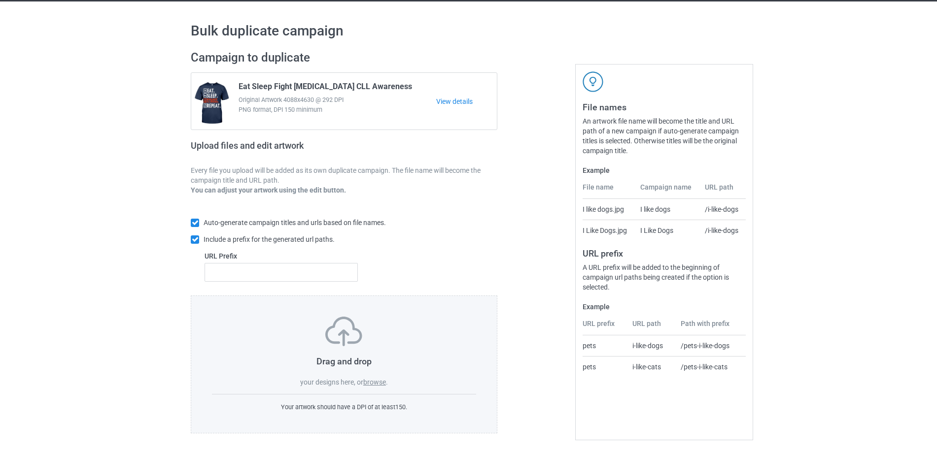
click at [389, 383] on div "Drag and drop your designs here, or browse ." at bounding box center [344, 352] width 264 height 70
click at [385, 383] on label "browse" at bounding box center [374, 382] width 23 height 8
click at [0, 0] on input "browse" at bounding box center [0, 0] width 0 height 0
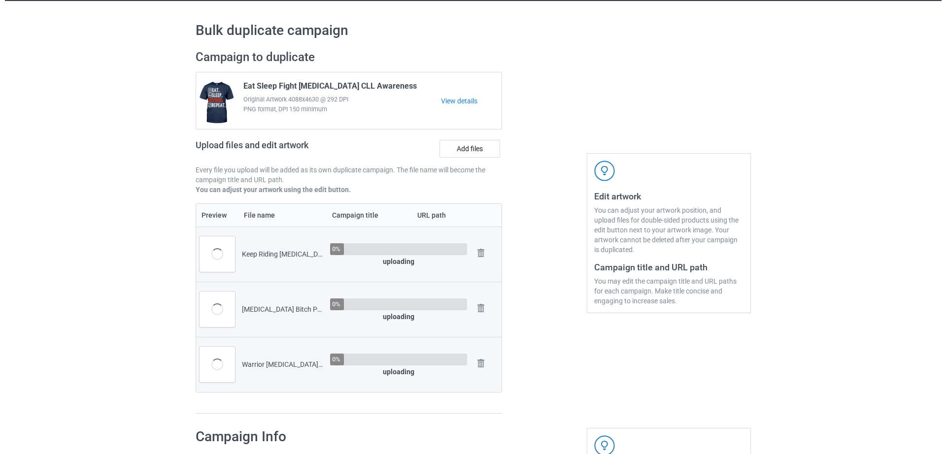
scroll to position [68, 0]
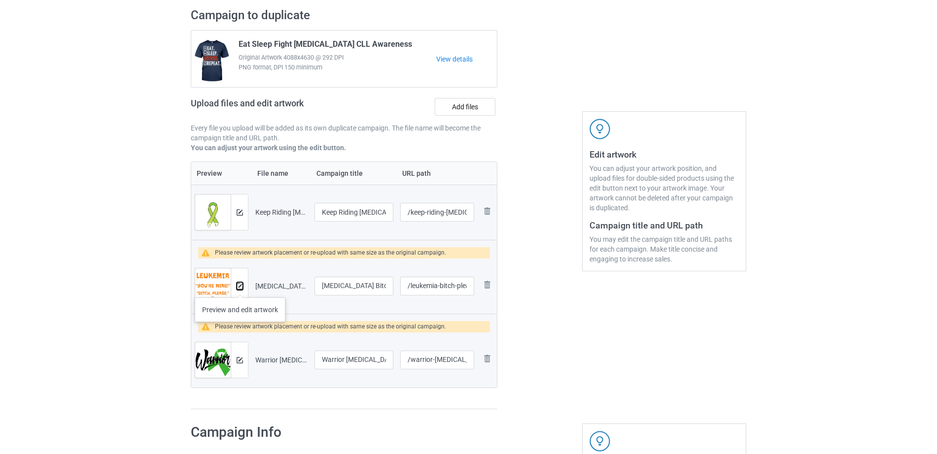
click at [240, 288] on img at bounding box center [240, 286] width 6 height 6
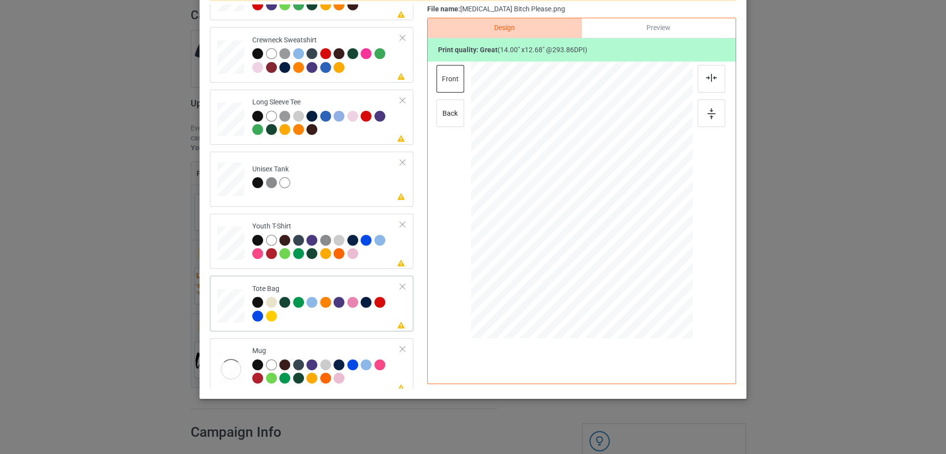
scroll to position [231, 0]
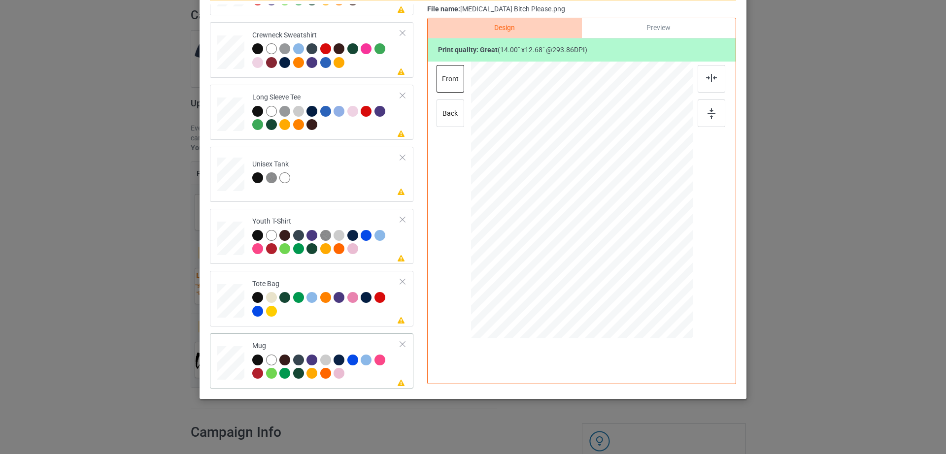
click at [220, 362] on div at bounding box center [230, 363] width 27 height 11
drag, startPoint x: 642, startPoint y: 258, endPoint x: 616, endPoint y: 226, distance: 41.4
click at [616, 226] on div at bounding box center [582, 200] width 222 height 92
drag, startPoint x: 582, startPoint y: 202, endPoint x: 643, endPoint y: 200, distance: 61.1
click at [643, 200] on div at bounding box center [642, 198] width 71 height 65
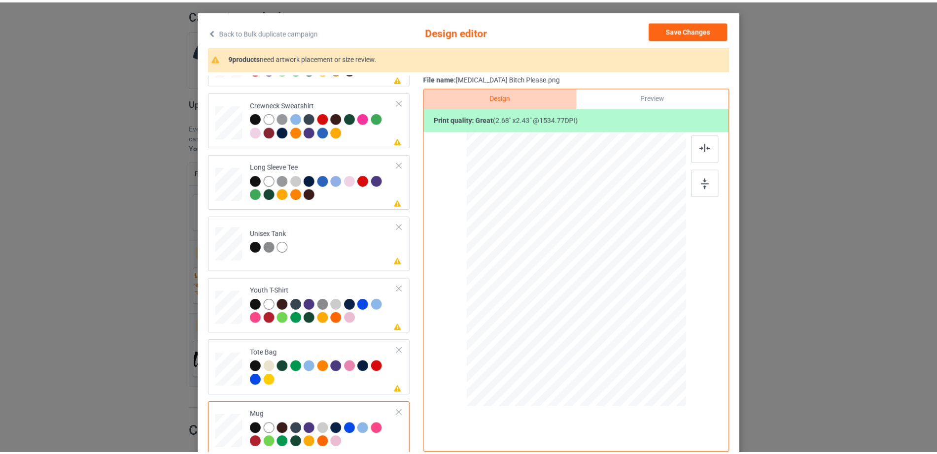
scroll to position [0, 0]
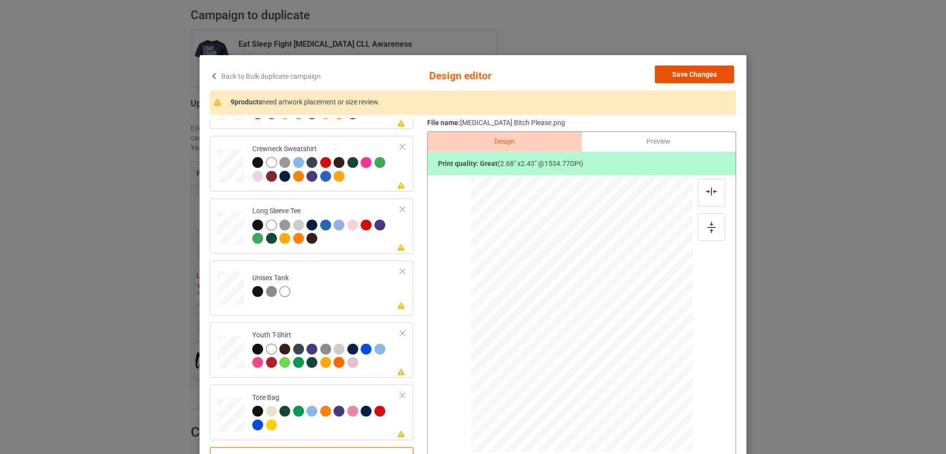
click at [713, 78] on button "Save Changes" at bounding box center [694, 75] width 79 height 18
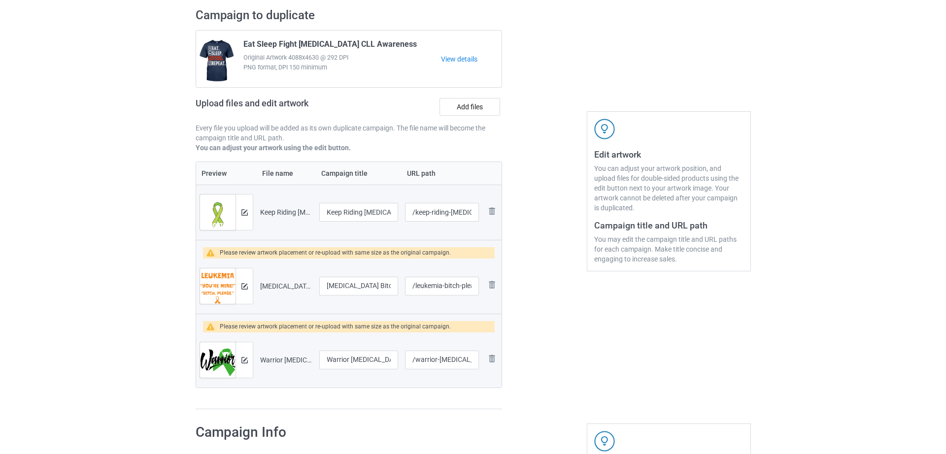
scroll to position [66, 0]
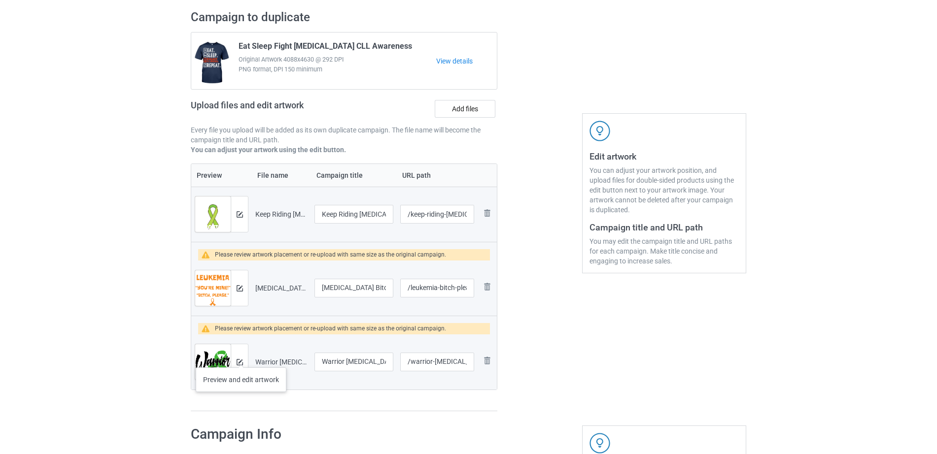
click at [241, 358] on div at bounding box center [239, 361] width 17 height 35
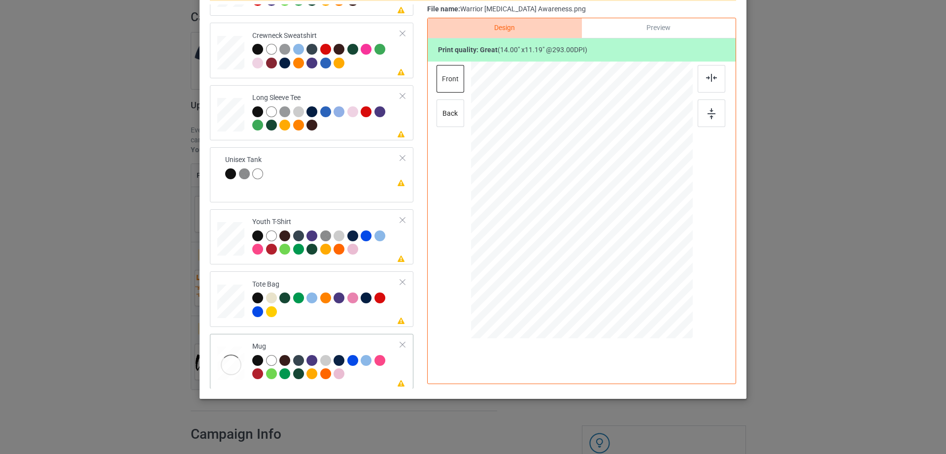
scroll to position [231, 0]
click at [232, 365] on div at bounding box center [230, 363] width 27 height 11
click at [622, 228] on div at bounding box center [582, 202] width 222 height 280
drag, startPoint x: 643, startPoint y: 255, endPoint x: 618, endPoint y: 228, distance: 37.3
click at [618, 228] on div at bounding box center [620, 230] width 8 height 8
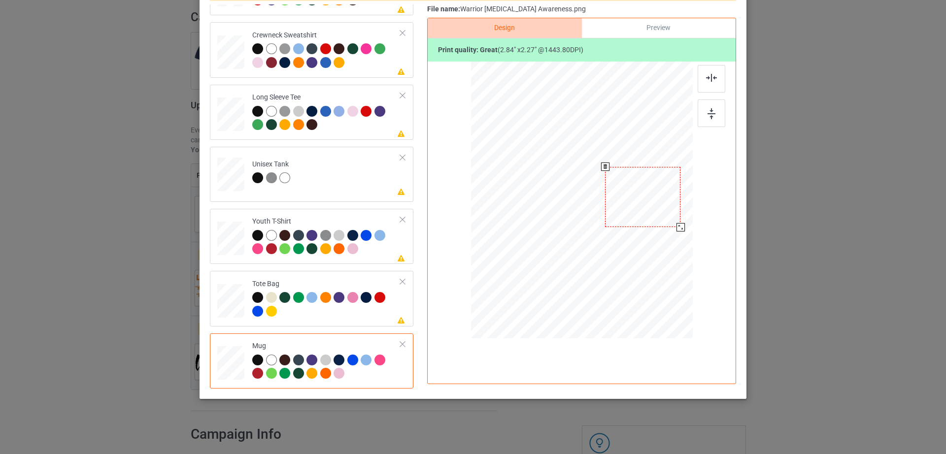
drag, startPoint x: 621, startPoint y: 207, endPoint x: 636, endPoint y: 211, distance: 14.7
click at [636, 211] on div at bounding box center [642, 197] width 75 height 60
click at [675, 229] on div at bounding box center [679, 226] width 8 height 8
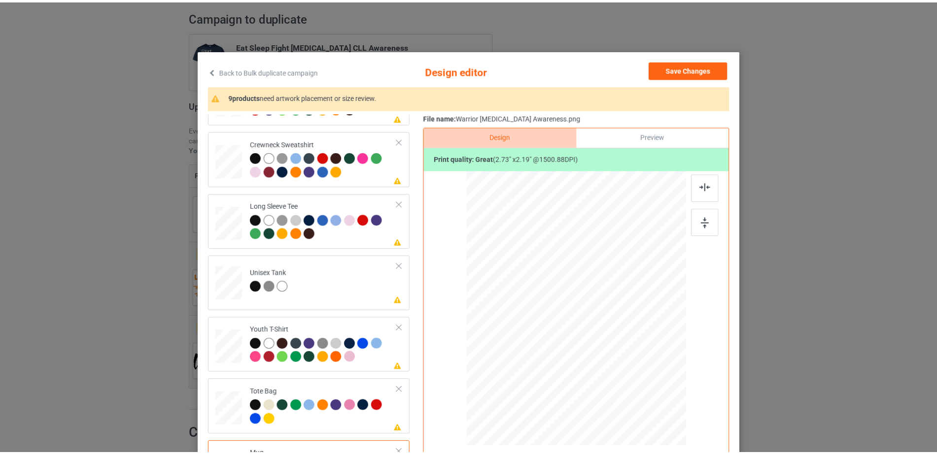
scroll to position [0, 0]
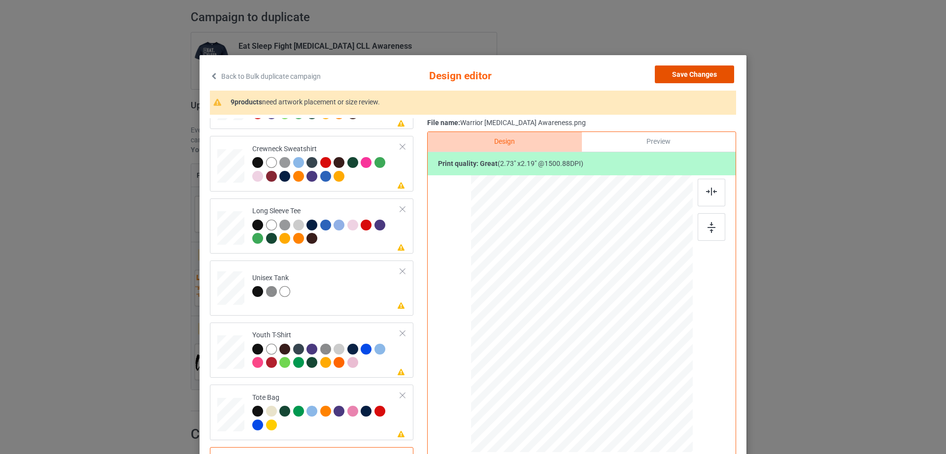
click at [715, 77] on button "Save Changes" at bounding box center [694, 75] width 79 height 18
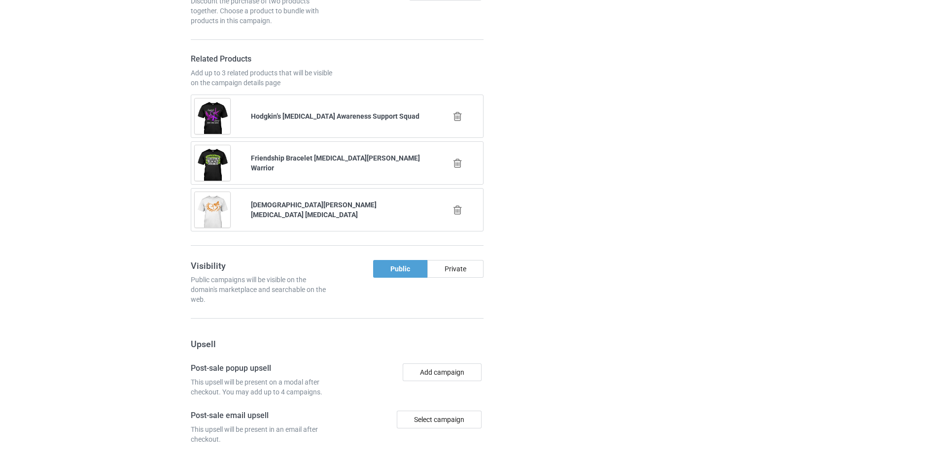
scroll to position [1093, 0]
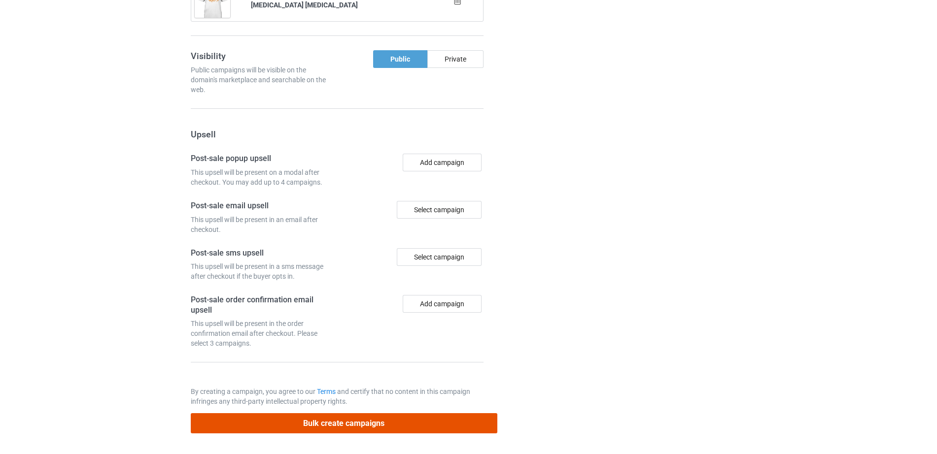
click at [342, 426] on button "Bulk create campaigns" at bounding box center [344, 423] width 307 height 20
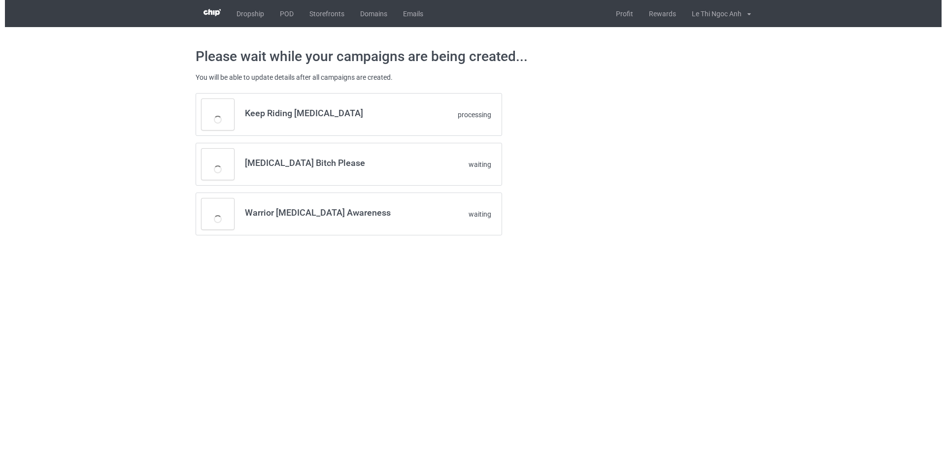
scroll to position [0, 0]
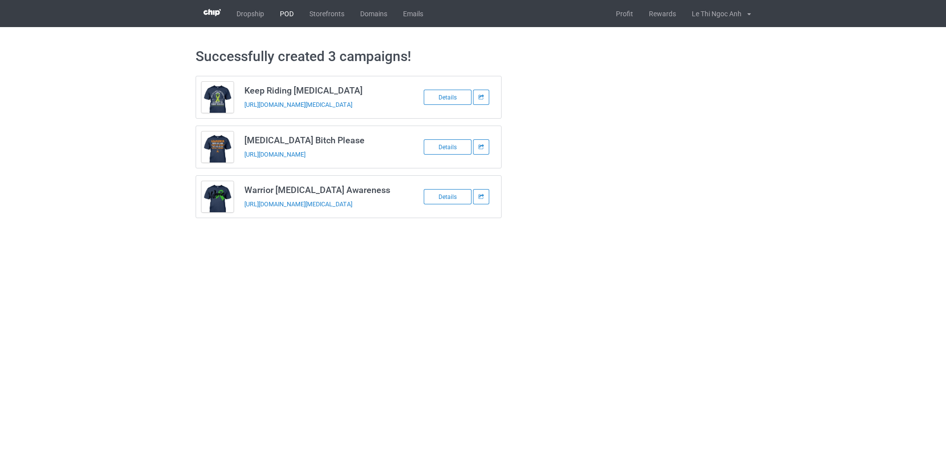
click at [282, 15] on link "POD" at bounding box center [287, 13] width 30 height 27
